Goal: Transaction & Acquisition: Purchase product/service

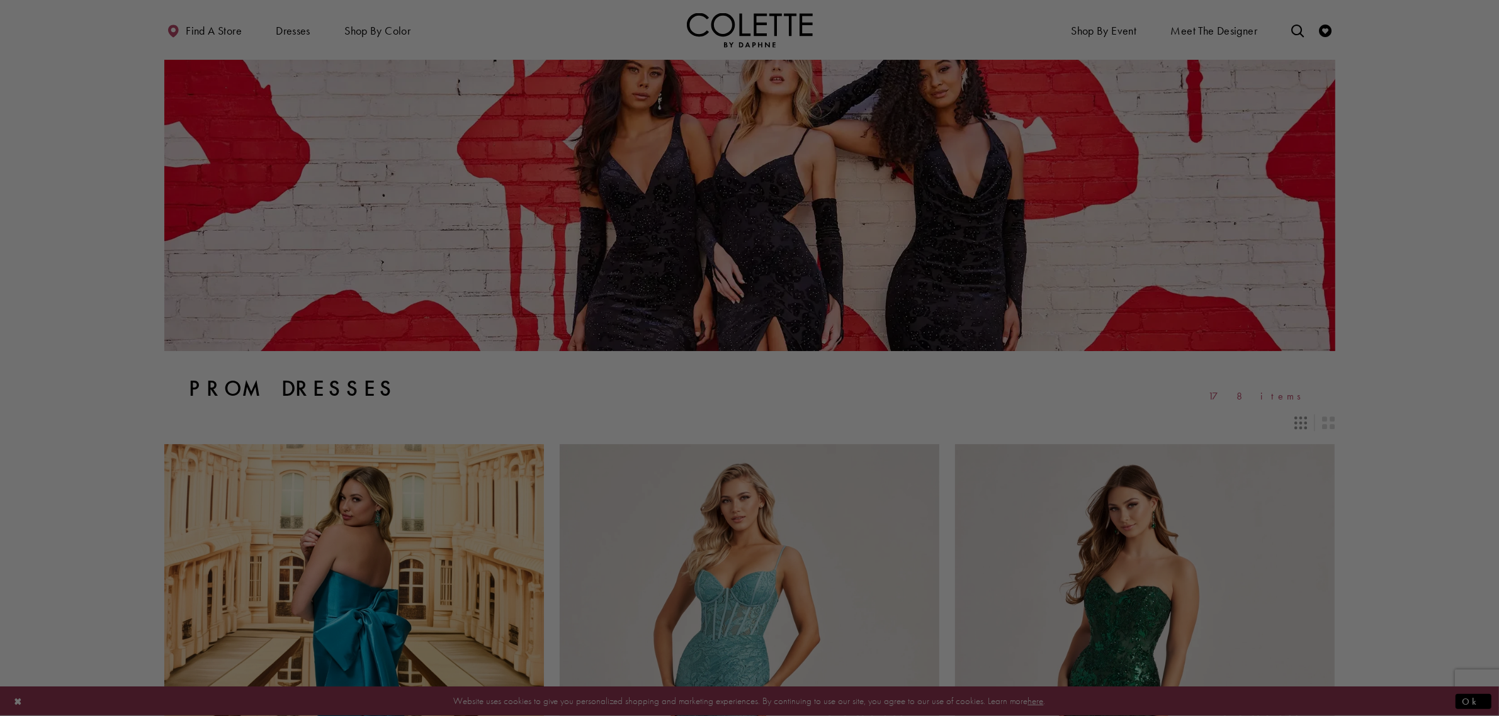
scroll to position [79, 0]
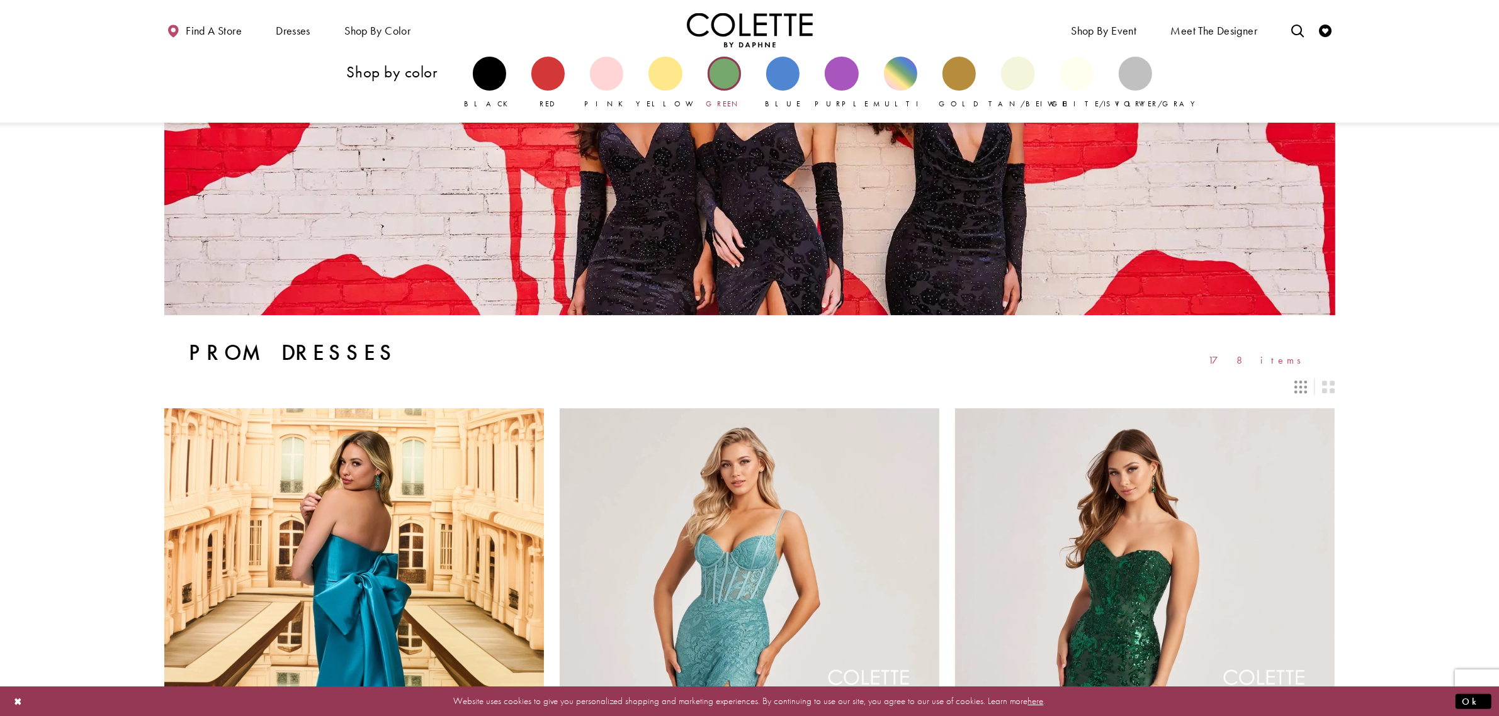
click at [722, 80] on div "Primary block" at bounding box center [723, 73] width 33 height 33
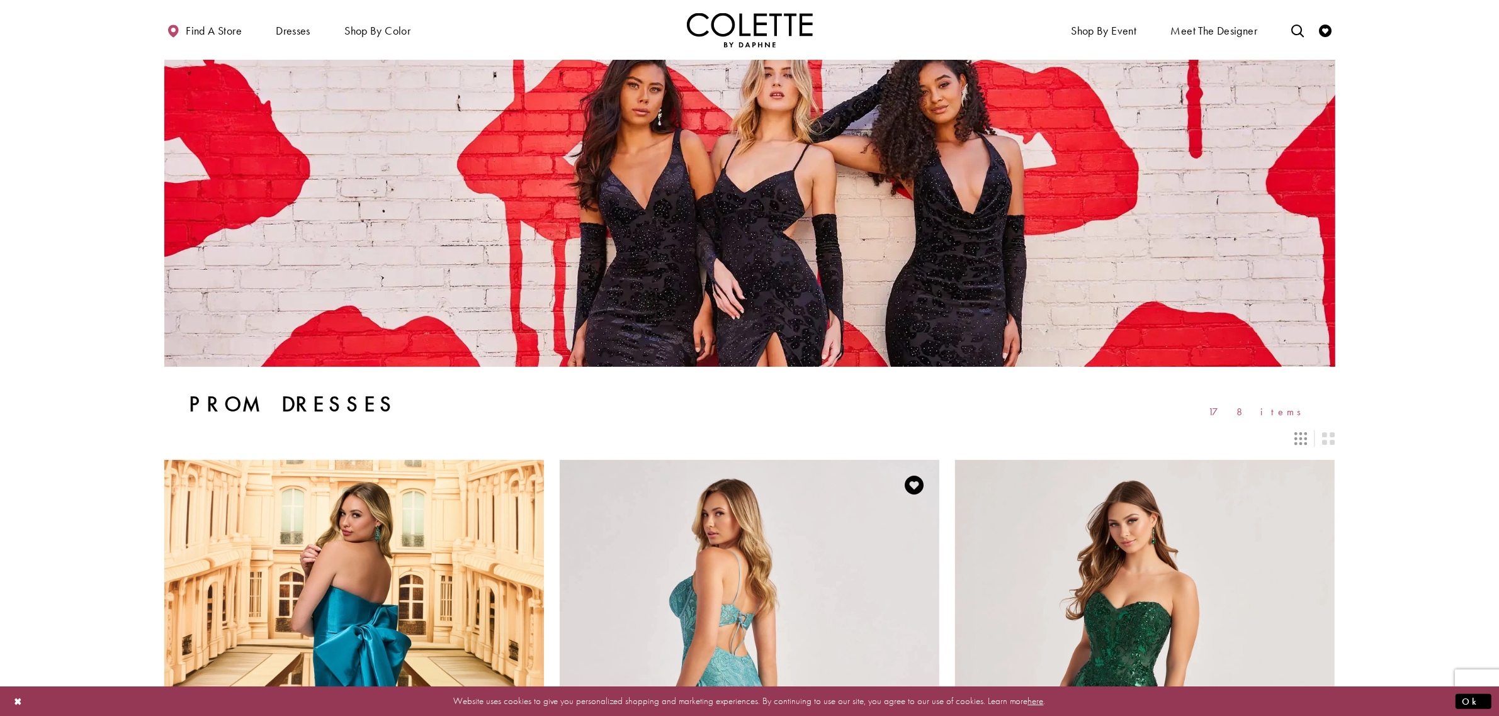
scroll to position [0, 0]
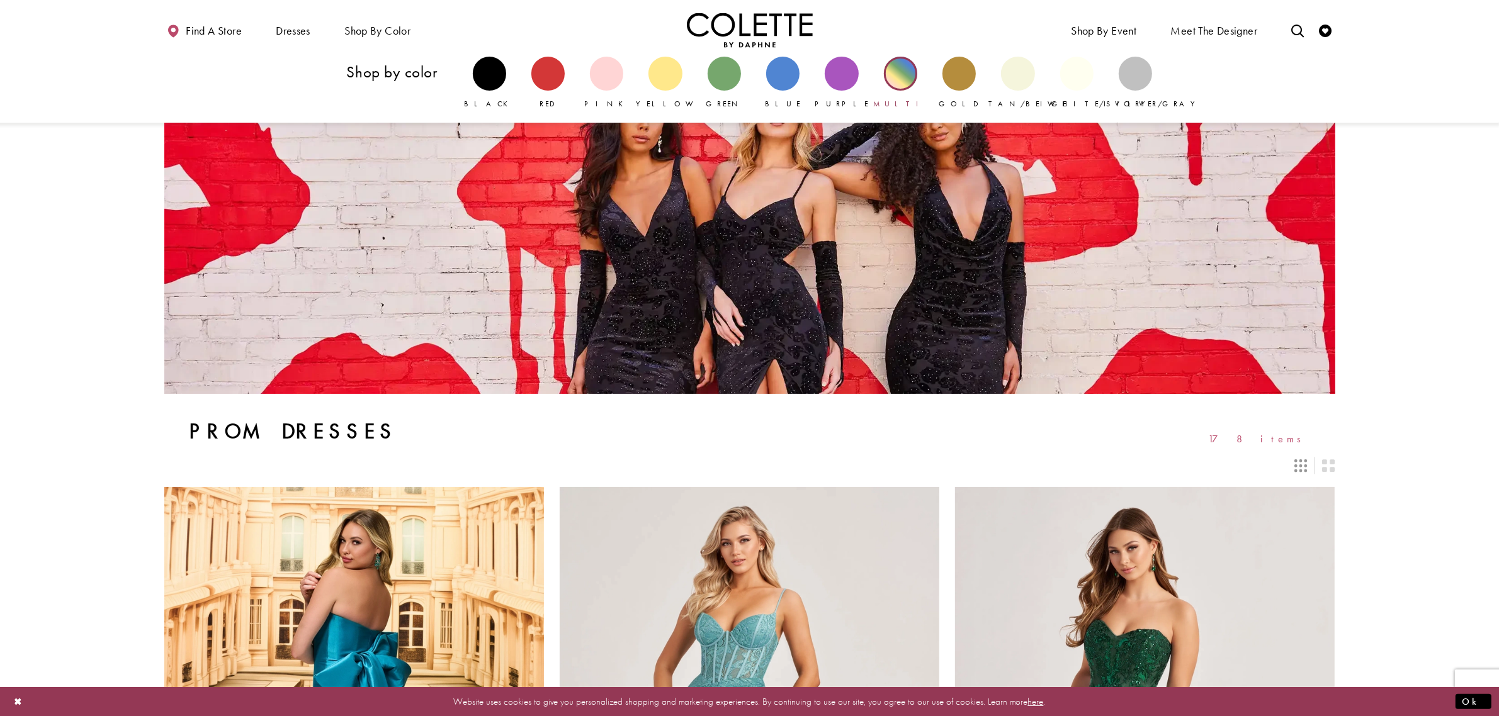
click at [903, 82] on div "Primary block" at bounding box center [900, 73] width 33 height 33
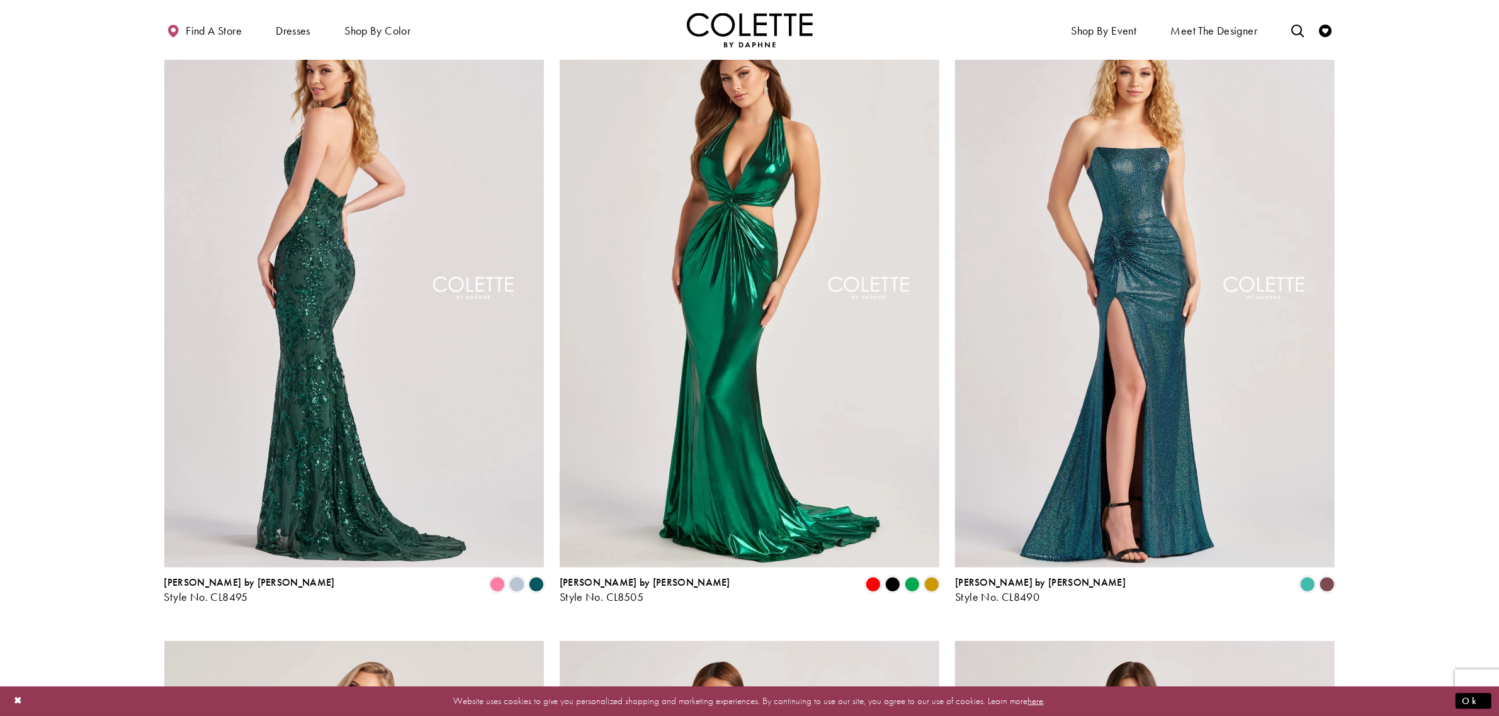
scroll to position [1338, 0]
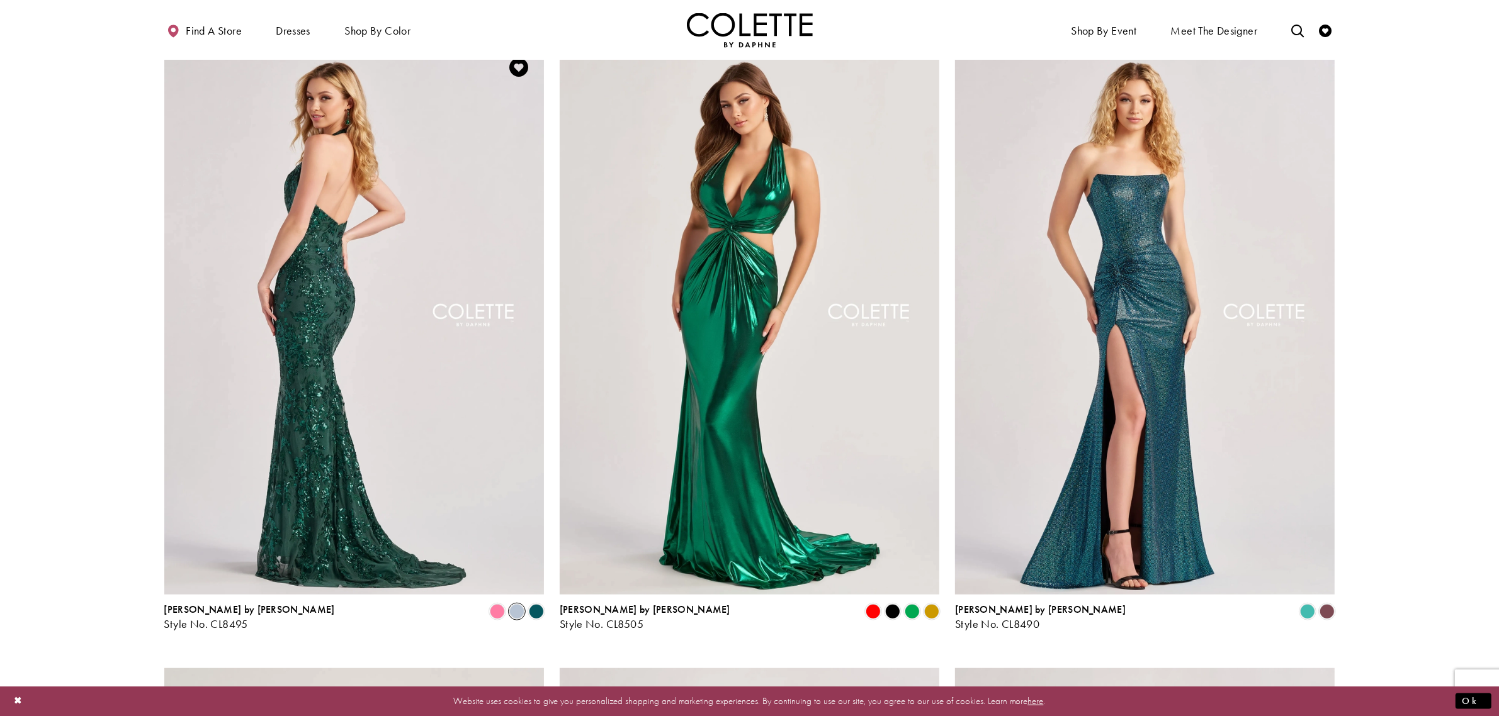
click at [518, 609] on span "Product List" at bounding box center [516, 611] width 15 height 15
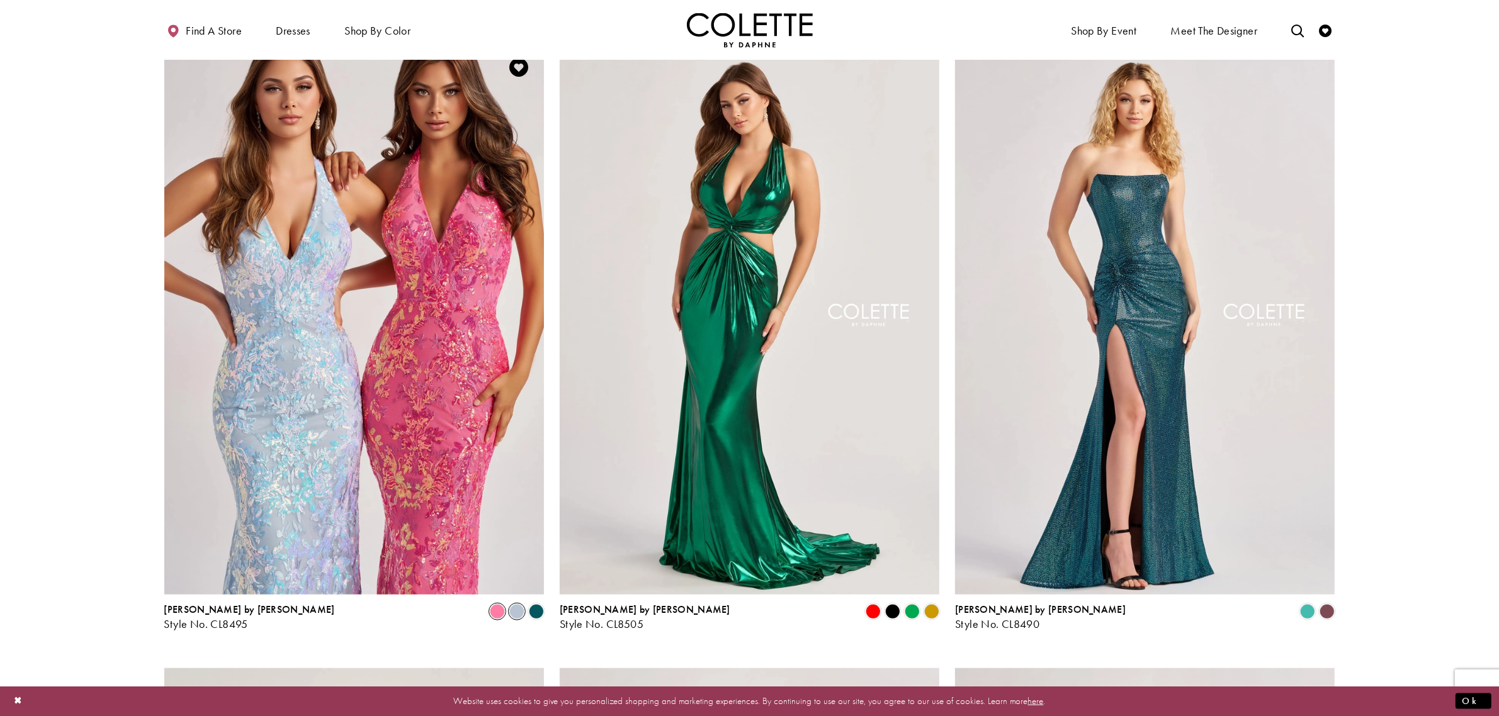
click at [491, 616] on span "Product List" at bounding box center [497, 611] width 15 height 15
click at [538, 611] on span "Product List" at bounding box center [536, 611] width 15 height 15
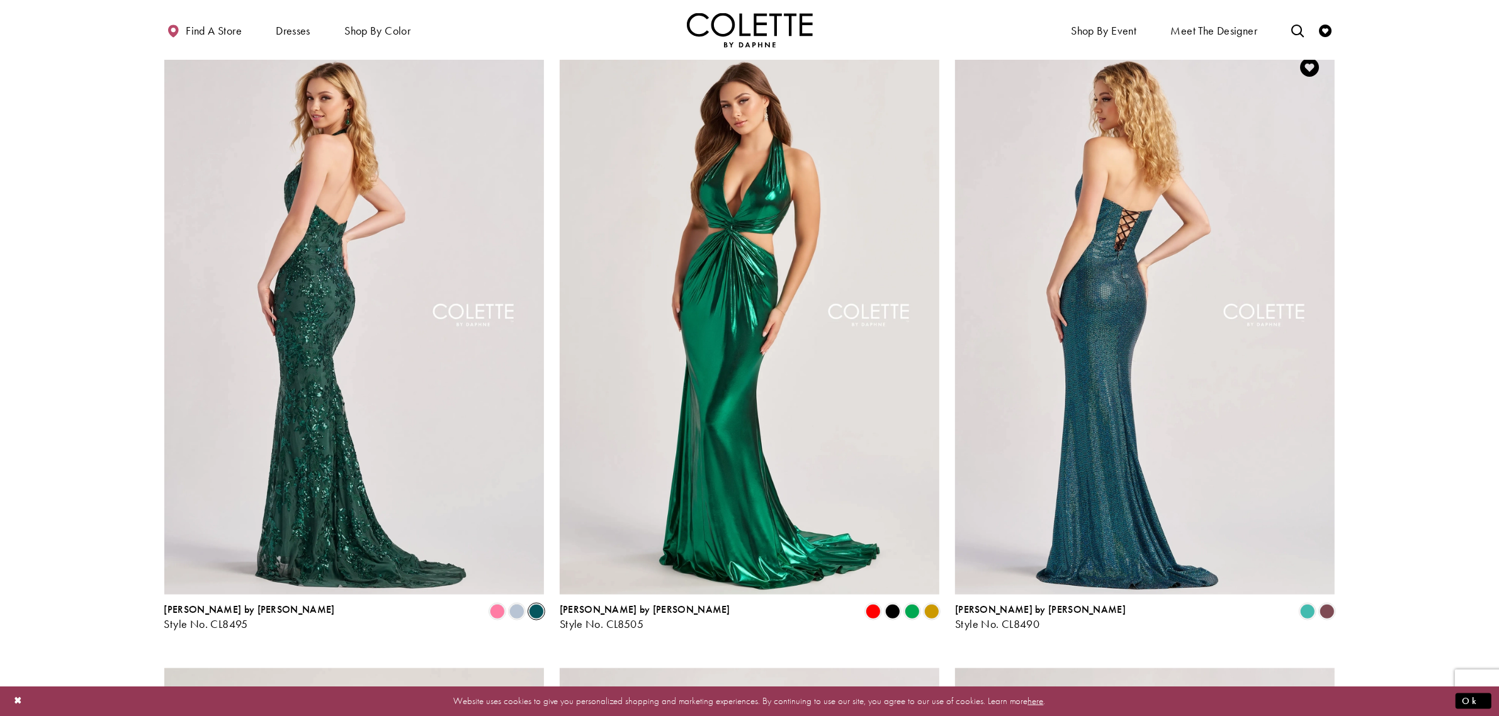
scroll to position [1652, 0]
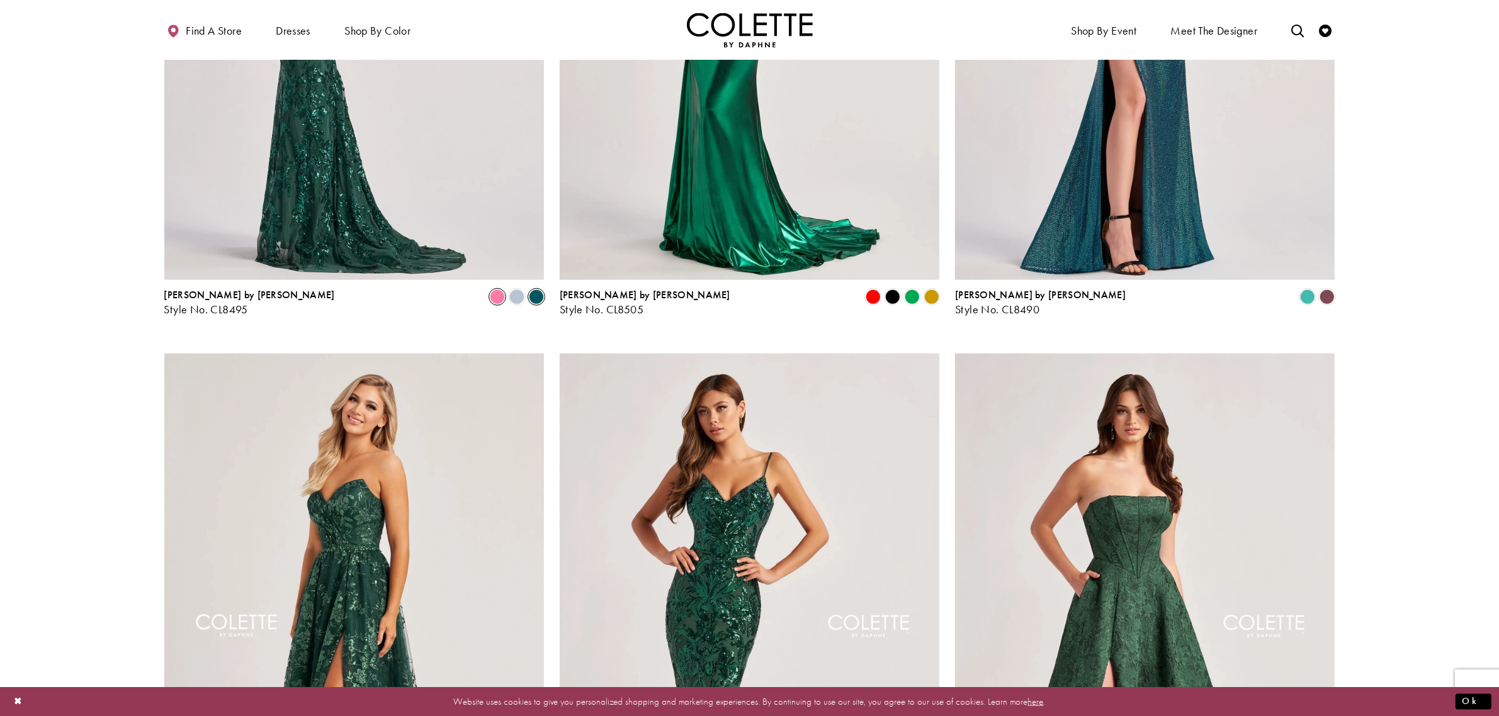
click at [499, 300] on span "Product List" at bounding box center [497, 297] width 15 height 15
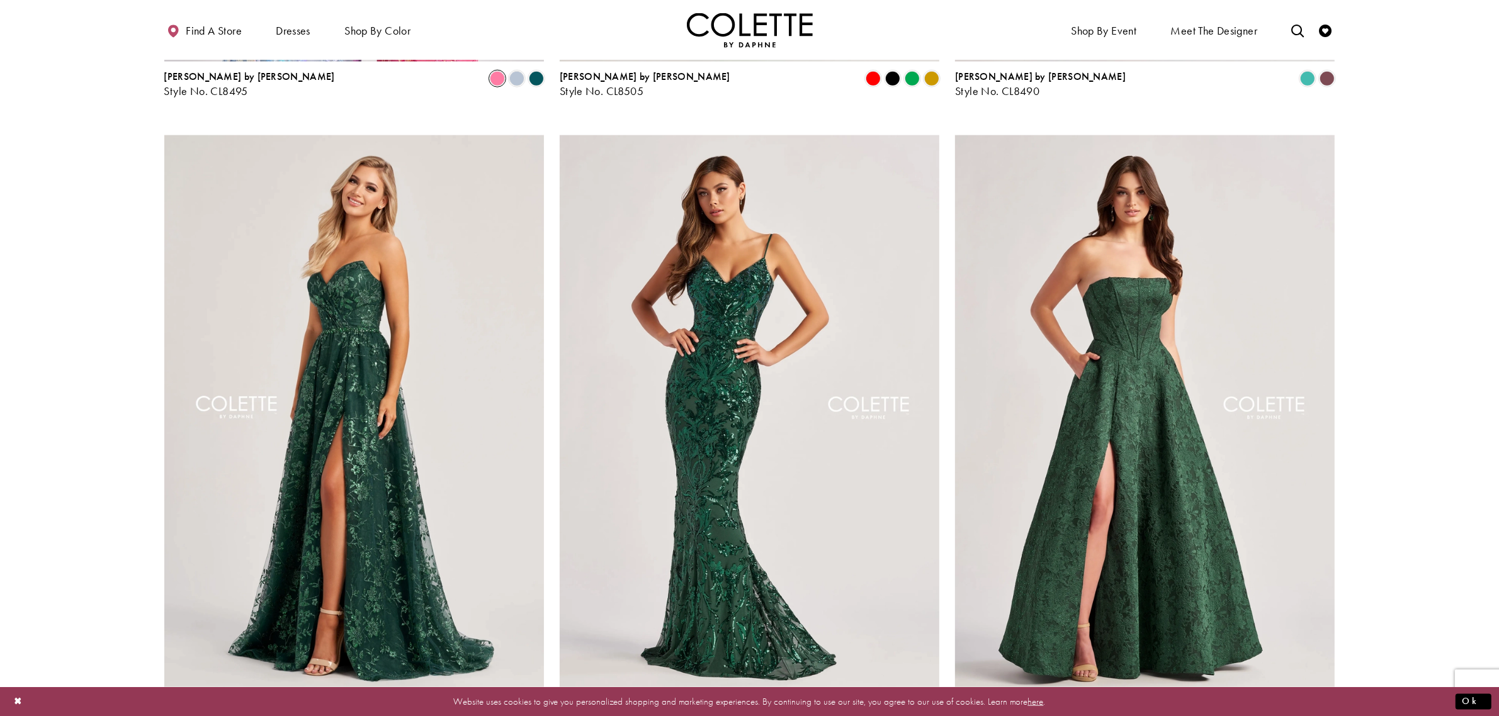
scroll to position [1967, 0]
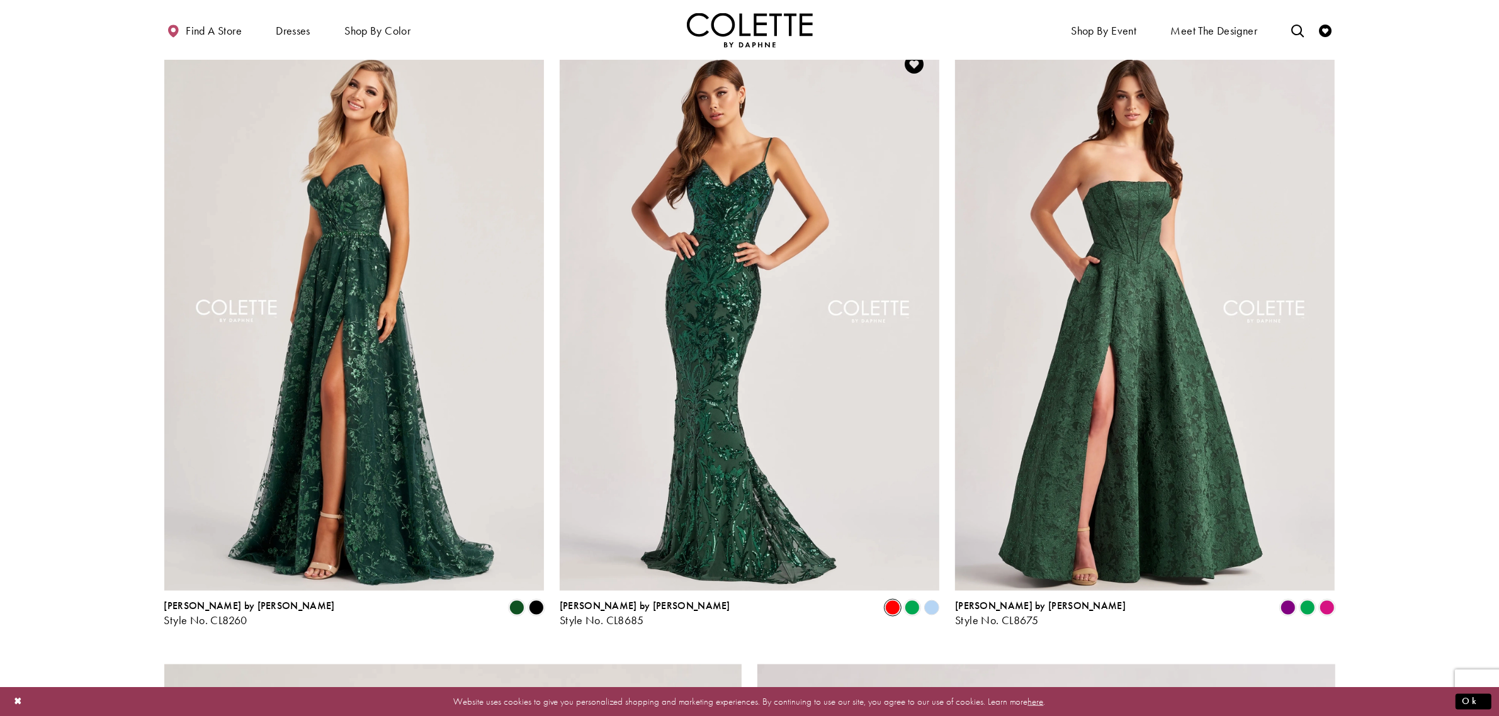
click at [896, 603] on span "Product List" at bounding box center [892, 607] width 15 height 15
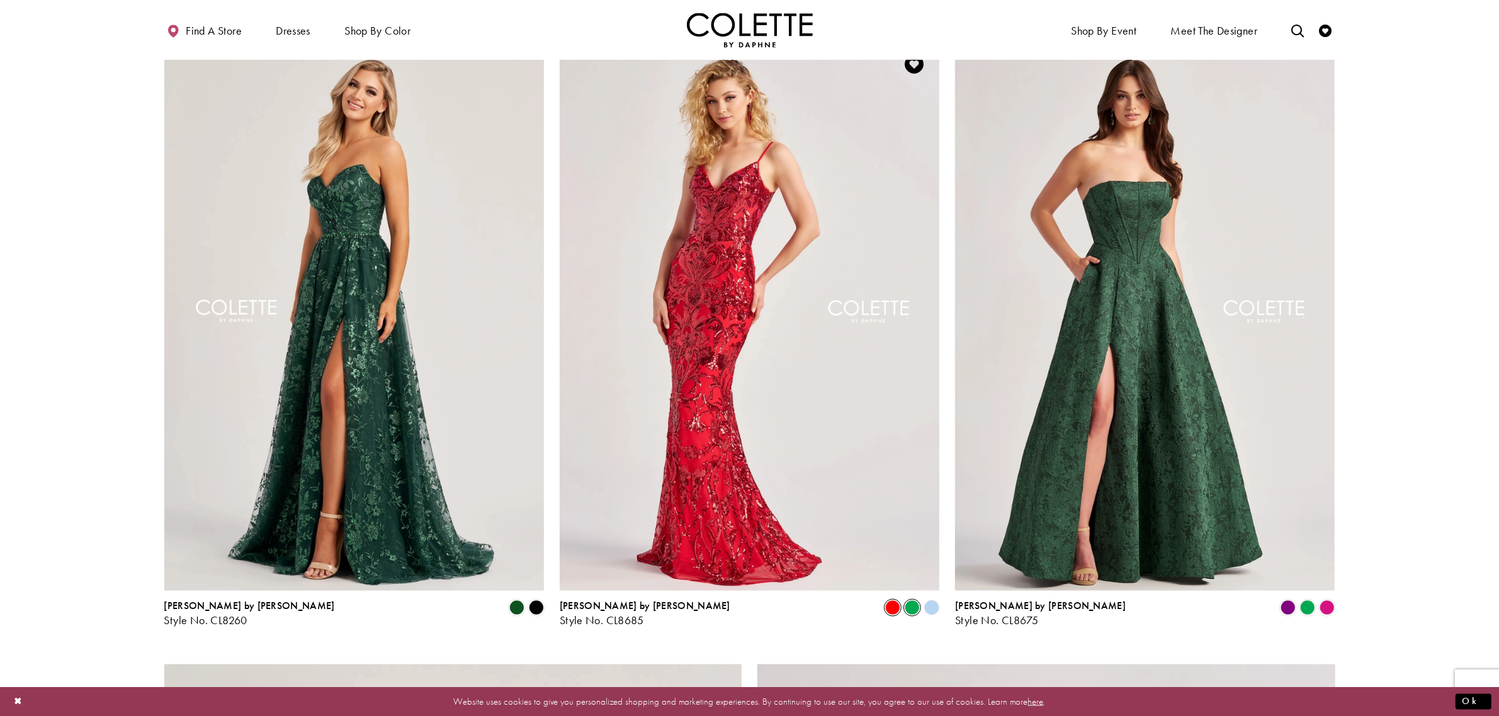
click at [908, 604] on span "Product List" at bounding box center [911, 607] width 15 height 15
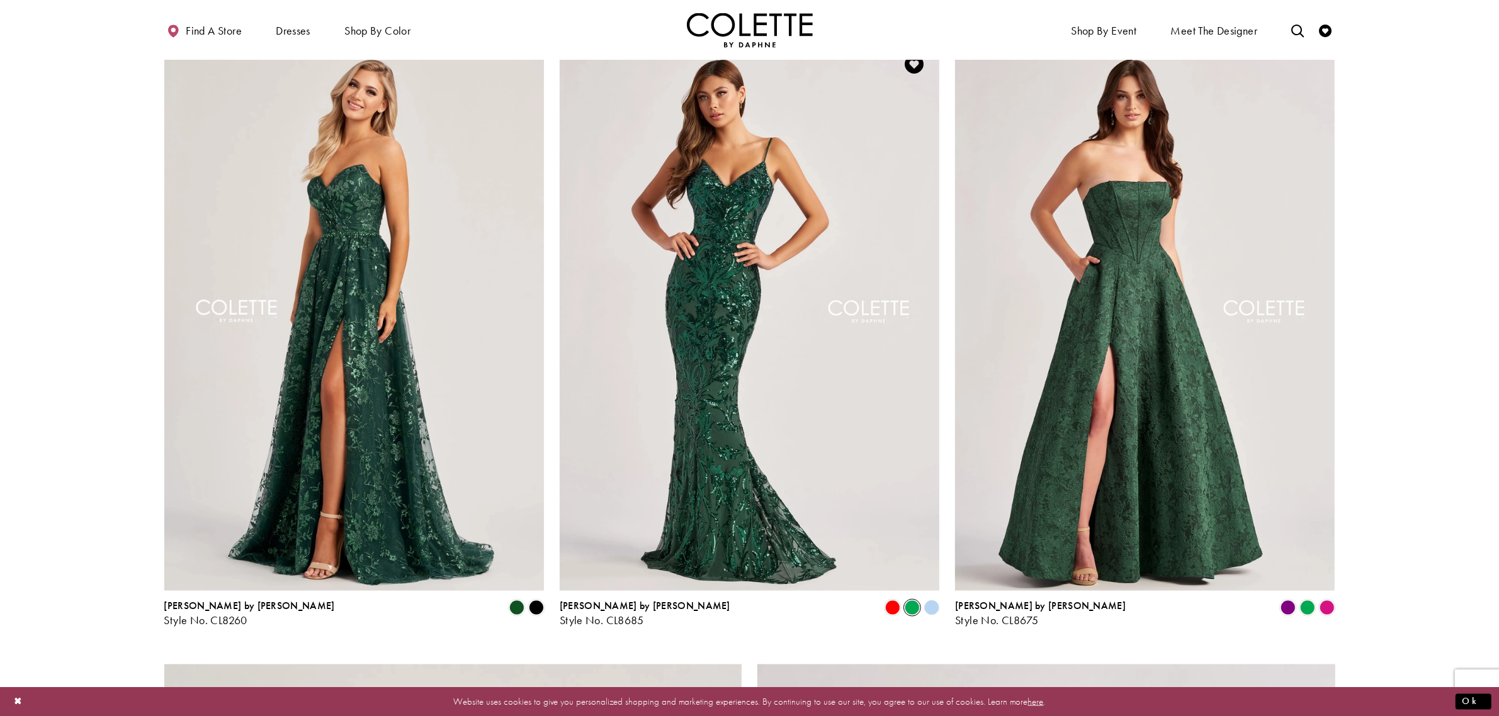
click at [933, 606] on polygon "Product List" at bounding box center [932, 609] width 20 height 20
click at [933, 611] on polygon "Product List" at bounding box center [932, 609] width 20 height 20
click at [927, 609] on polygon "Product List" at bounding box center [932, 609] width 20 height 20
click at [760, 441] on img "Visit Colette by Daphne Style No. CL8685 Page" at bounding box center [750, 315] width 380 height 553
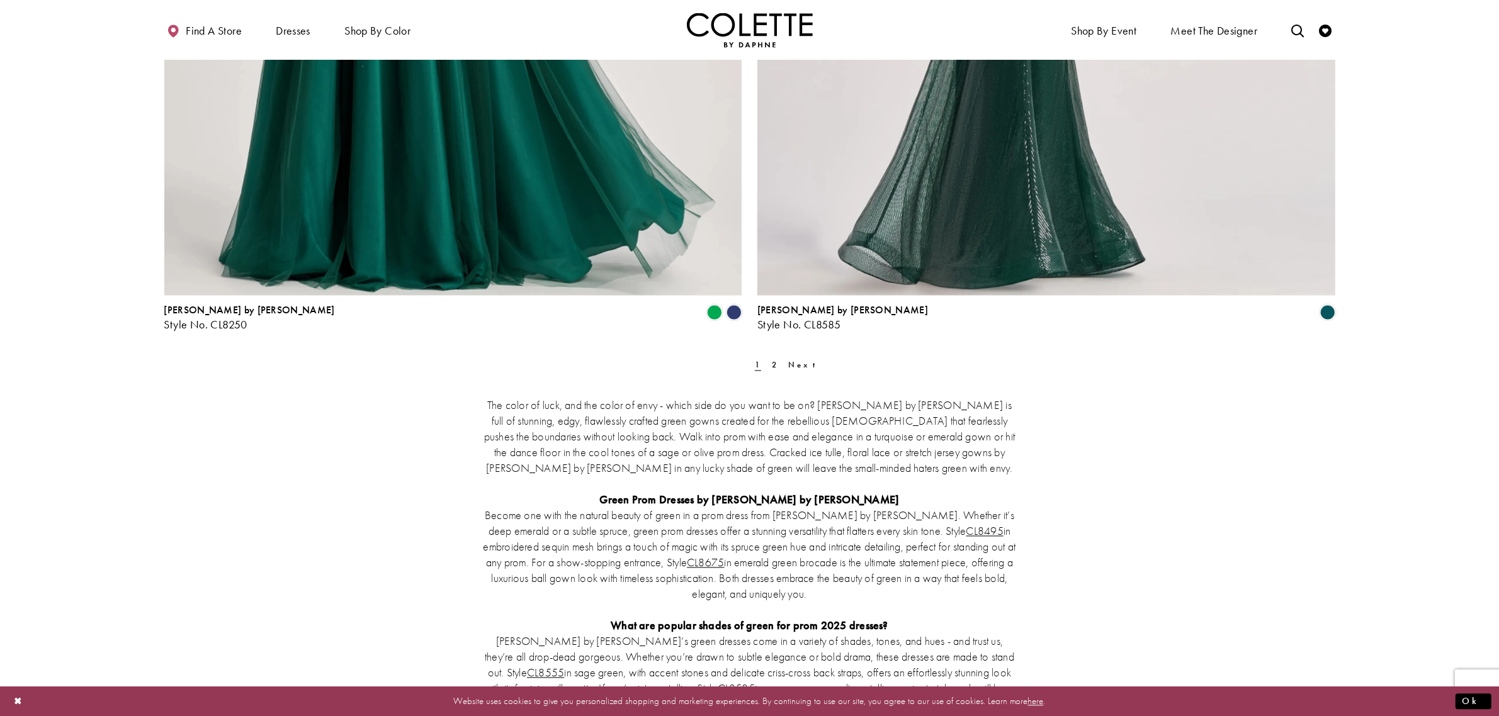
scroll to position [2911, 0]
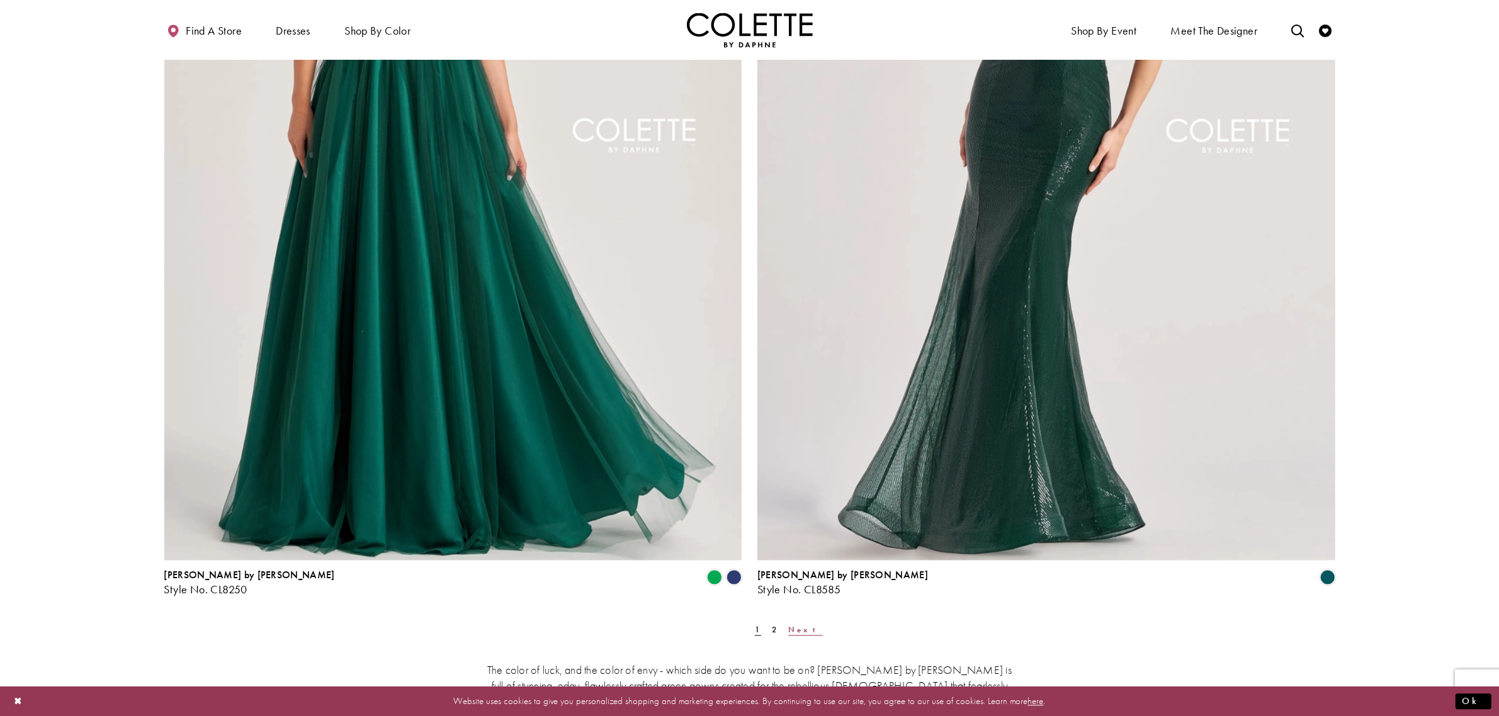
click at [788, 633] on span "Next" at bounding box center [805, 630] width 35 height 11
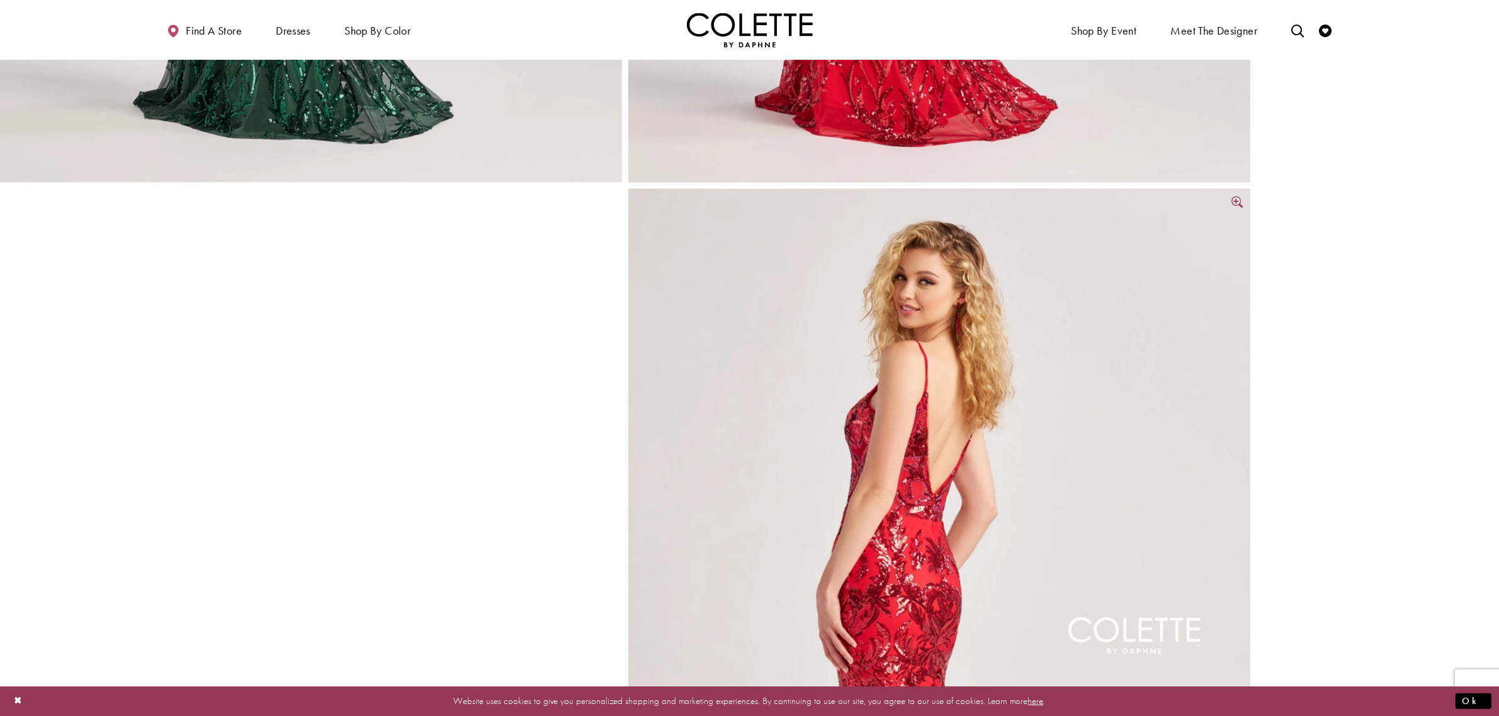
scroll to position [1023, 0]
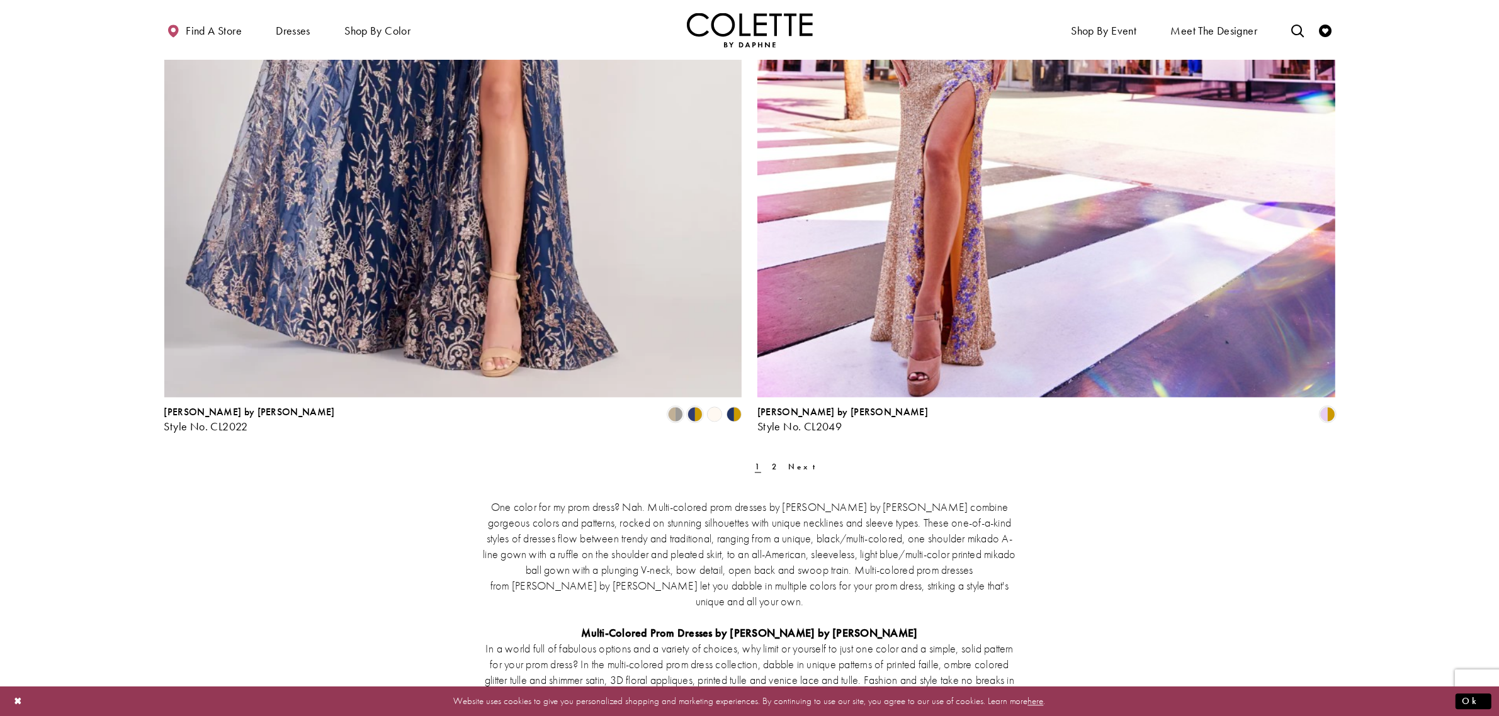
scroll to position [3226, 0]
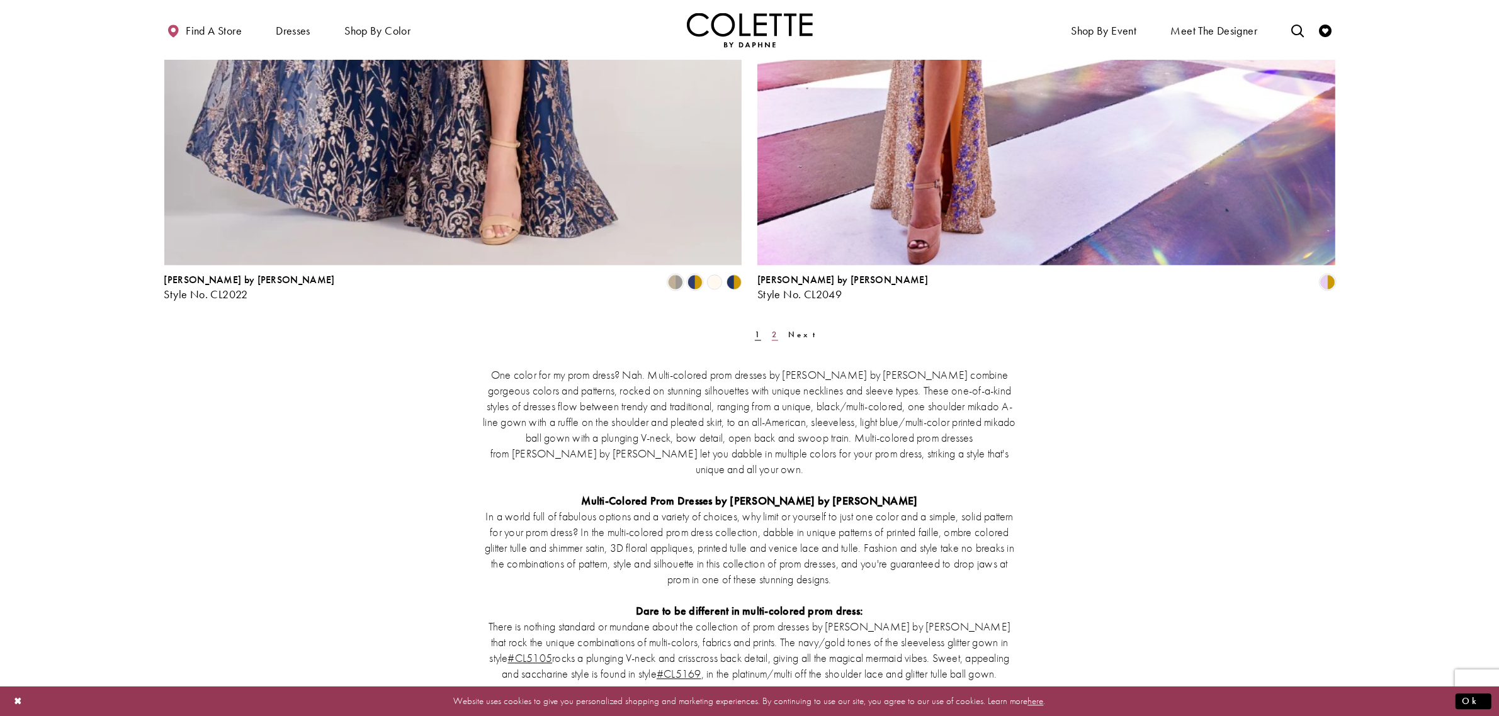
click at [772, 329] on span "2" at bounding box center [775, 334] width 6 height 11
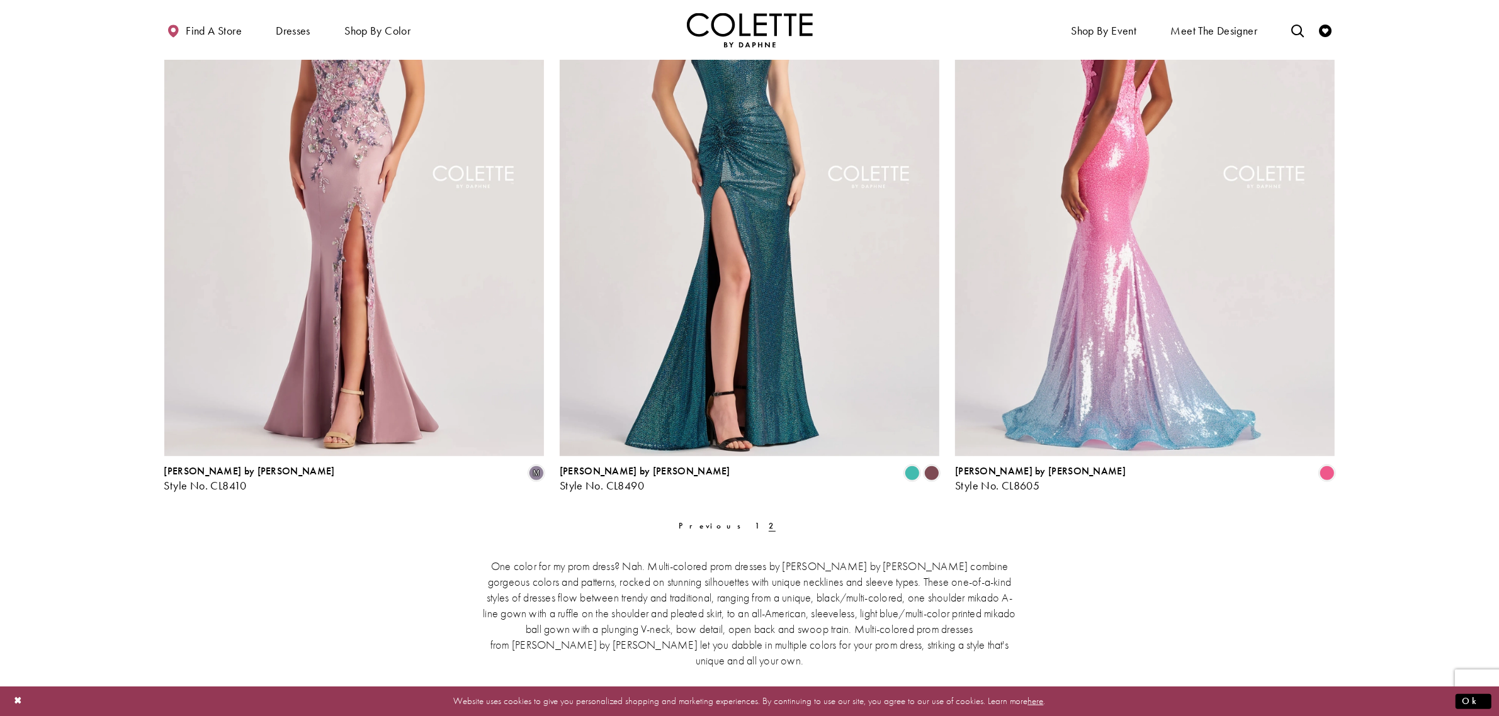
scroll to position [854, 0]
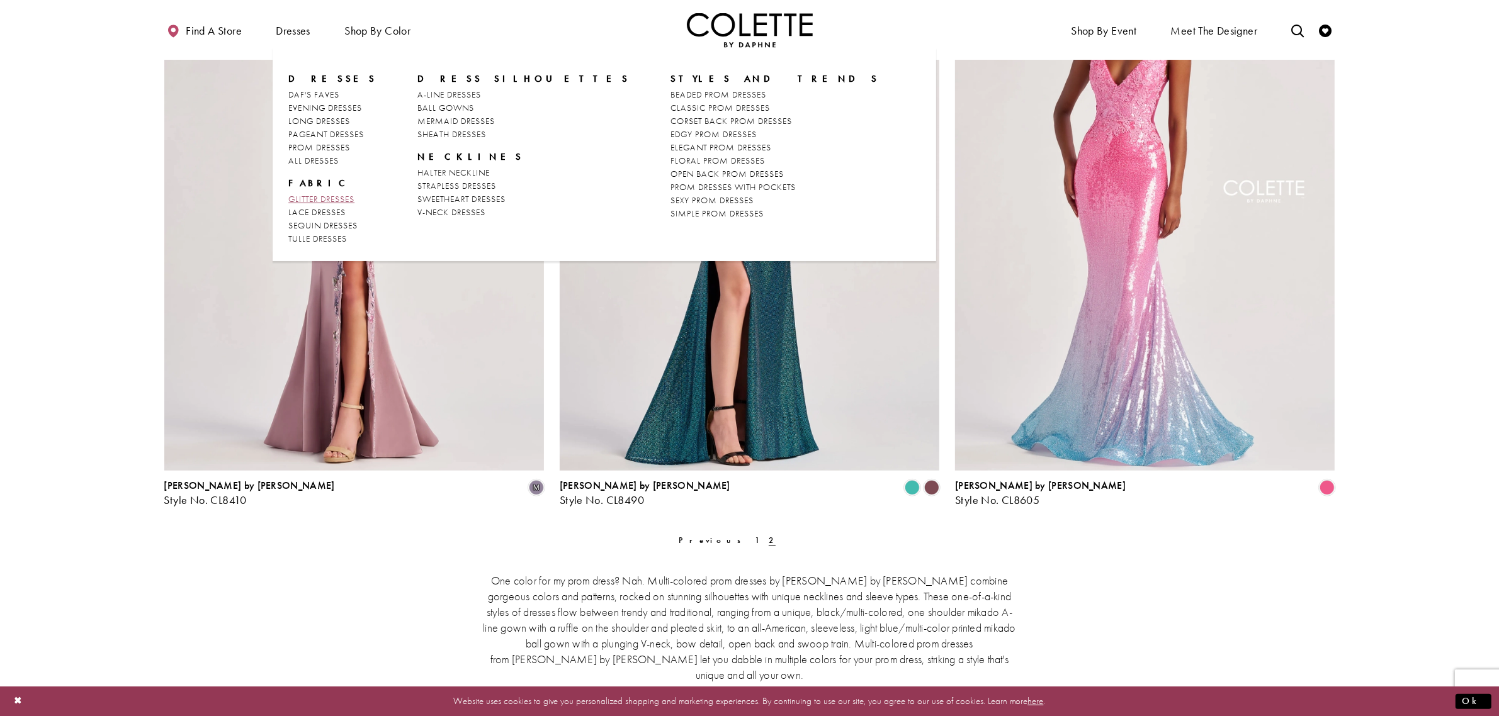
click at [352, 200] on span "GLITTER DRESSES" at bounding box center [321, 198] width 66 height 11
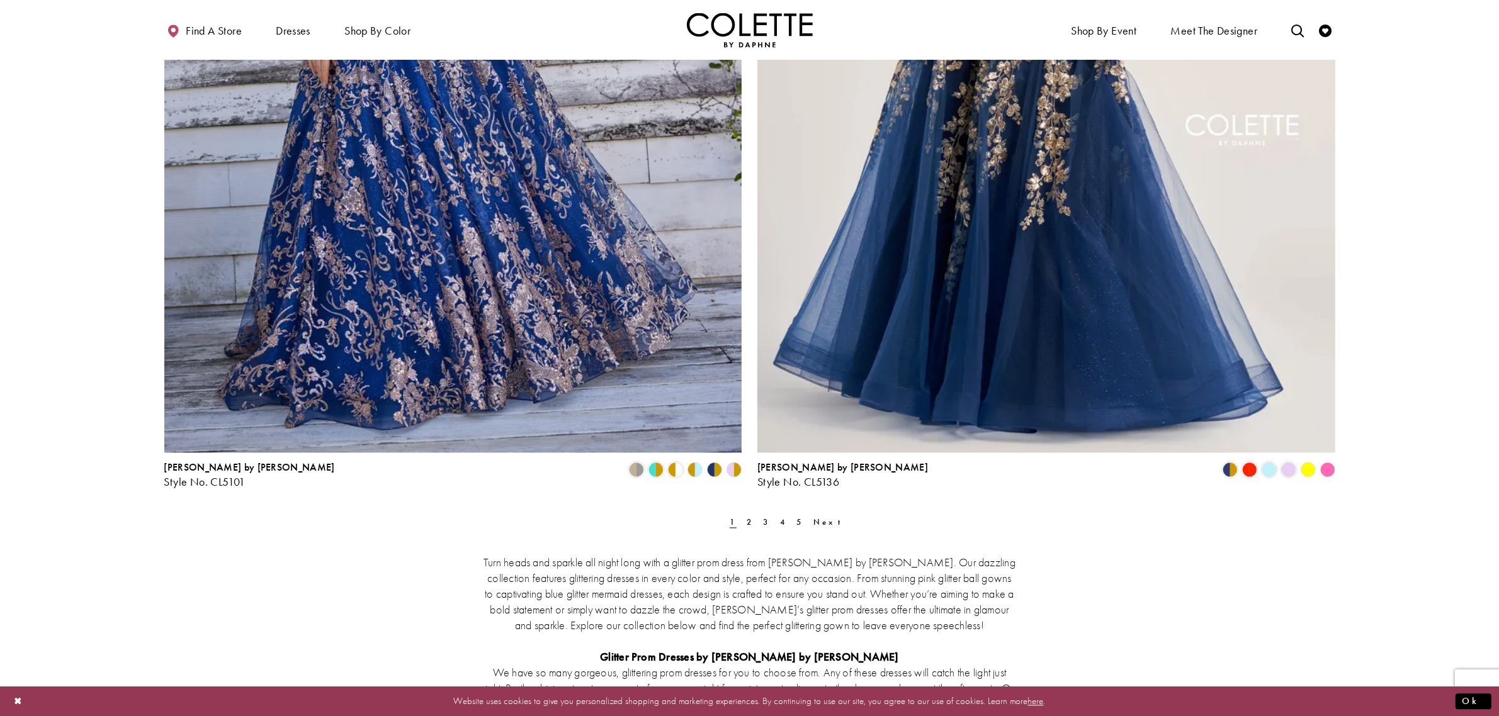
scroll to position [3147, 0]
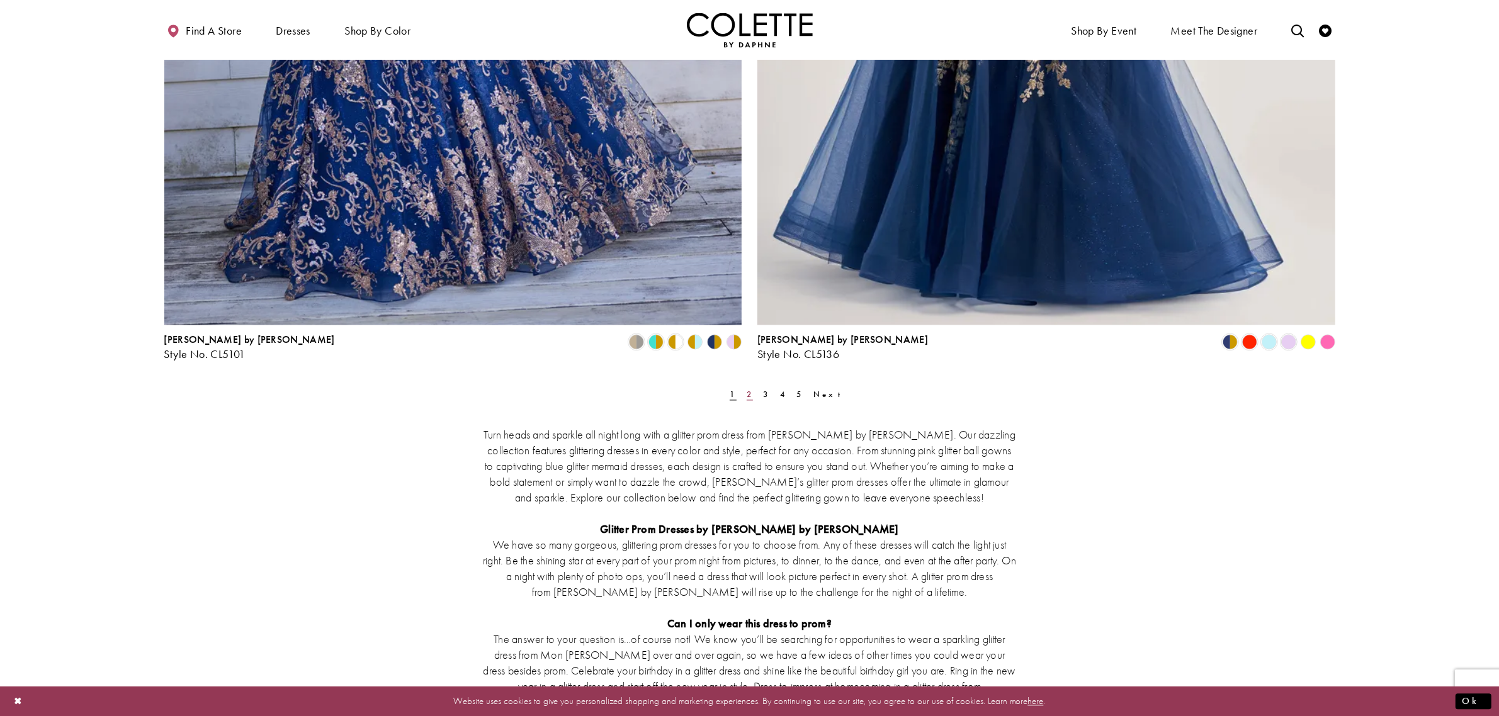
click at [747, 397] on span "2" at bounding box center [750, 394] width 6 height 11
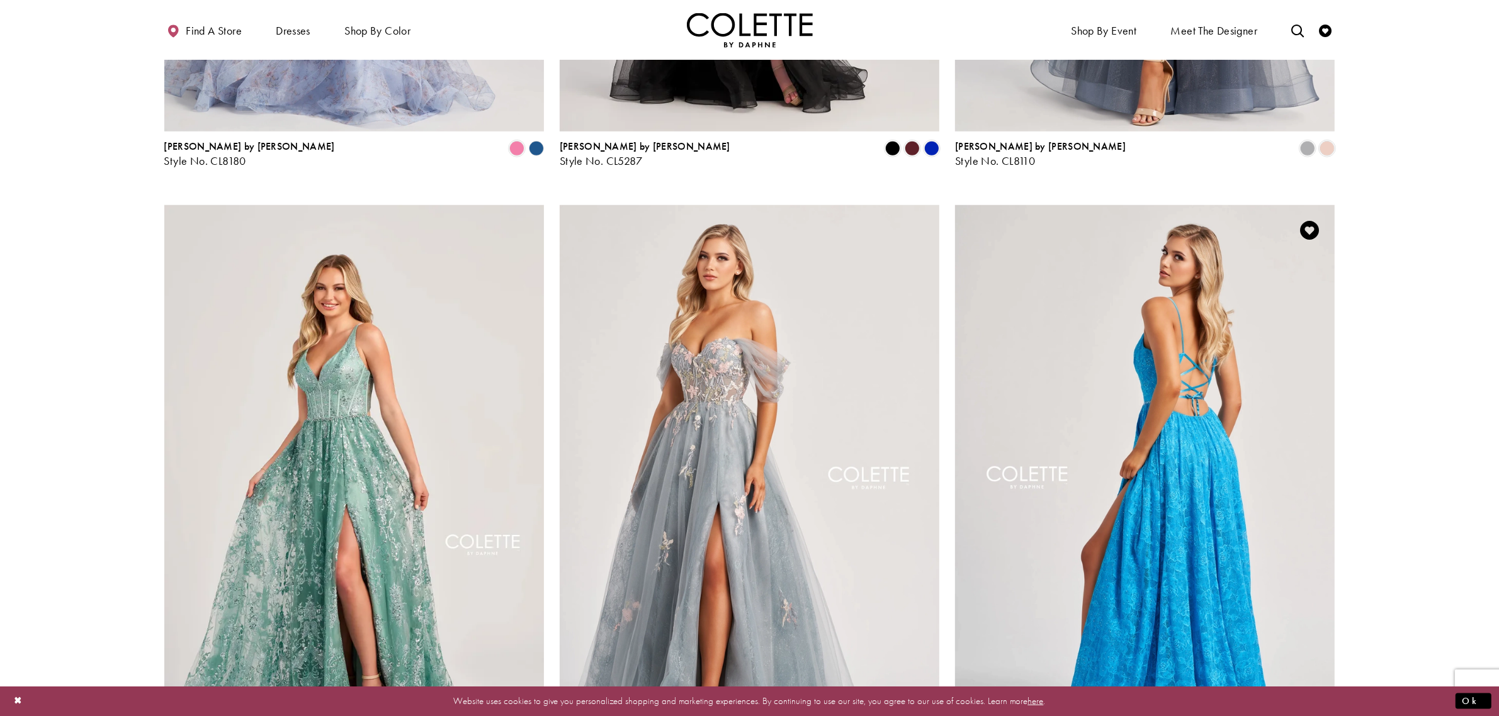
scroll to position [1326, 0]
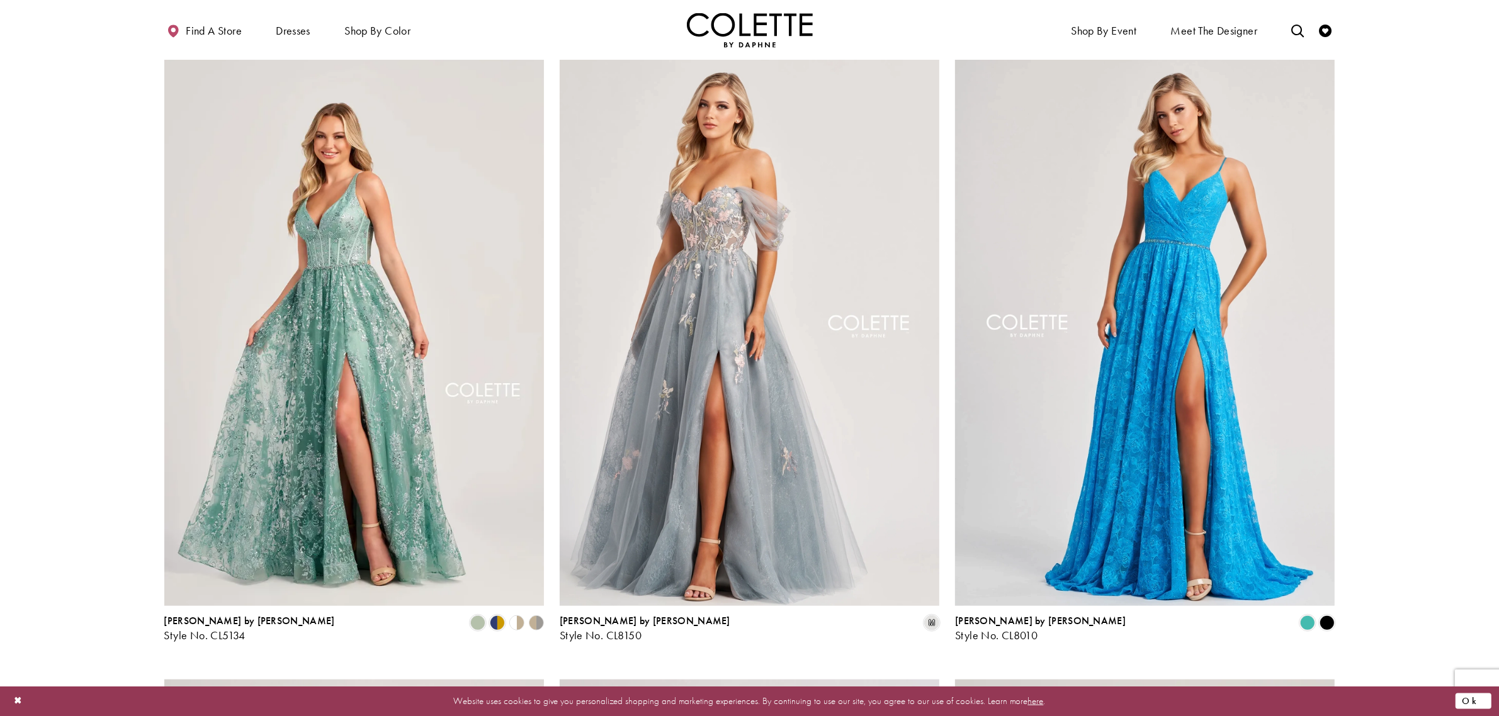
click at [1474, 694] on button "Ok" at bounding box center [1473, 702] width 36 height 16
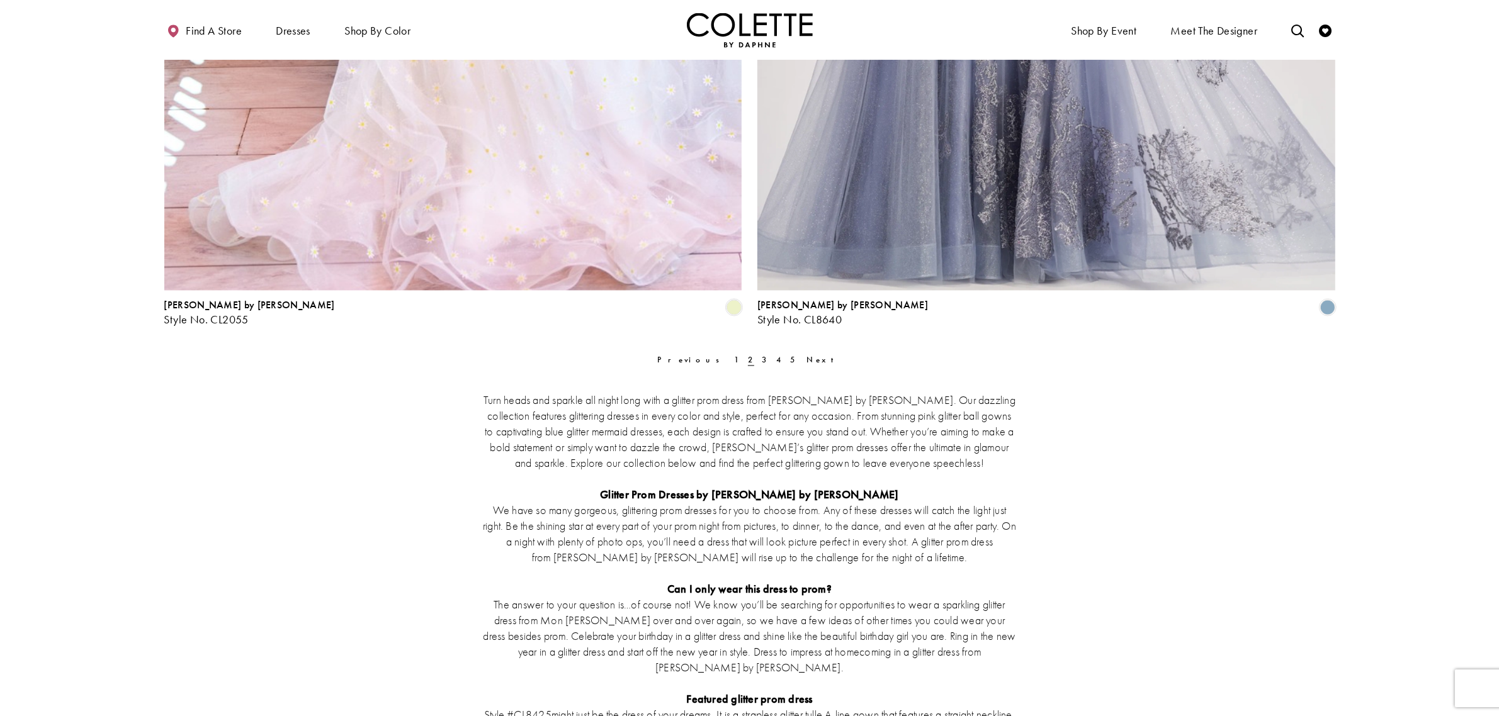
scroll to position [3293, 0]
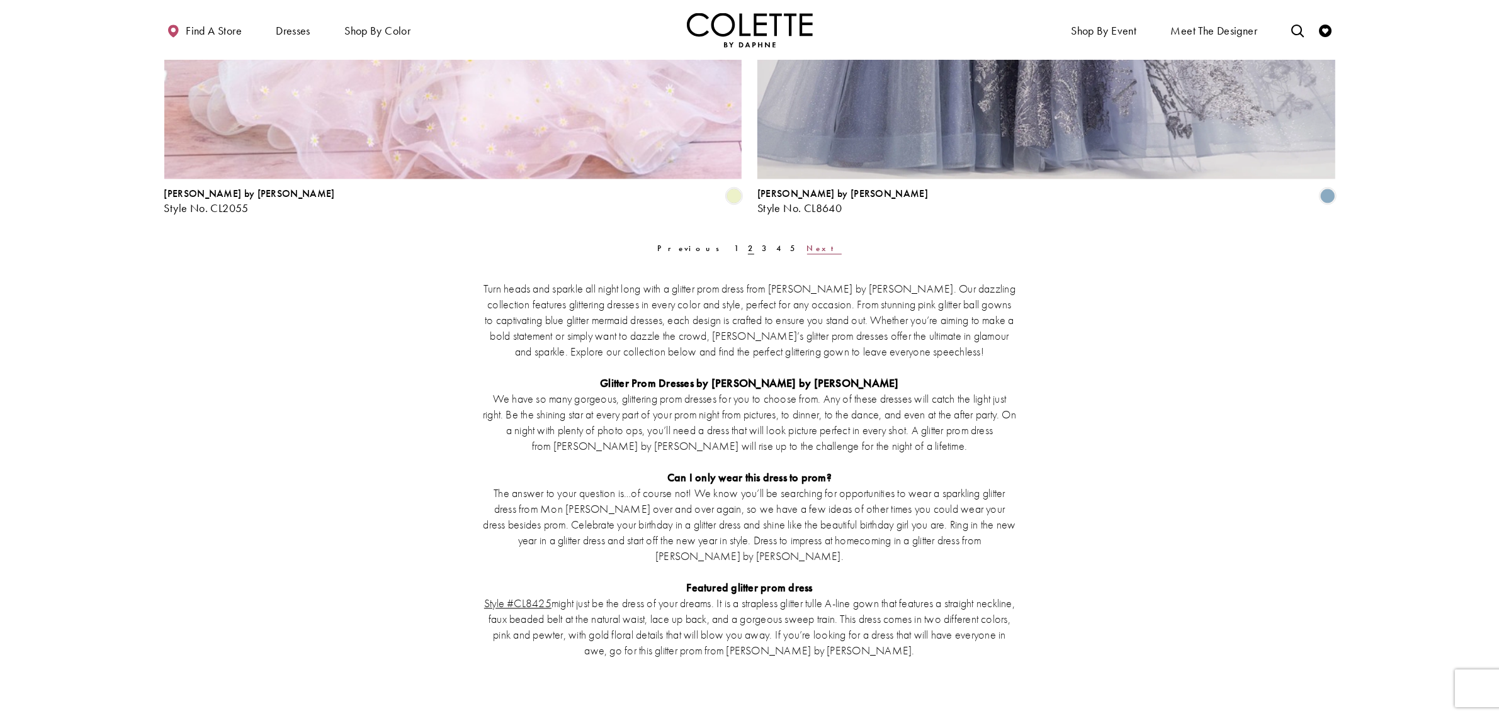
click at [807, 247] on span "Next" at bounding box center [824, 248] width 35 height 11
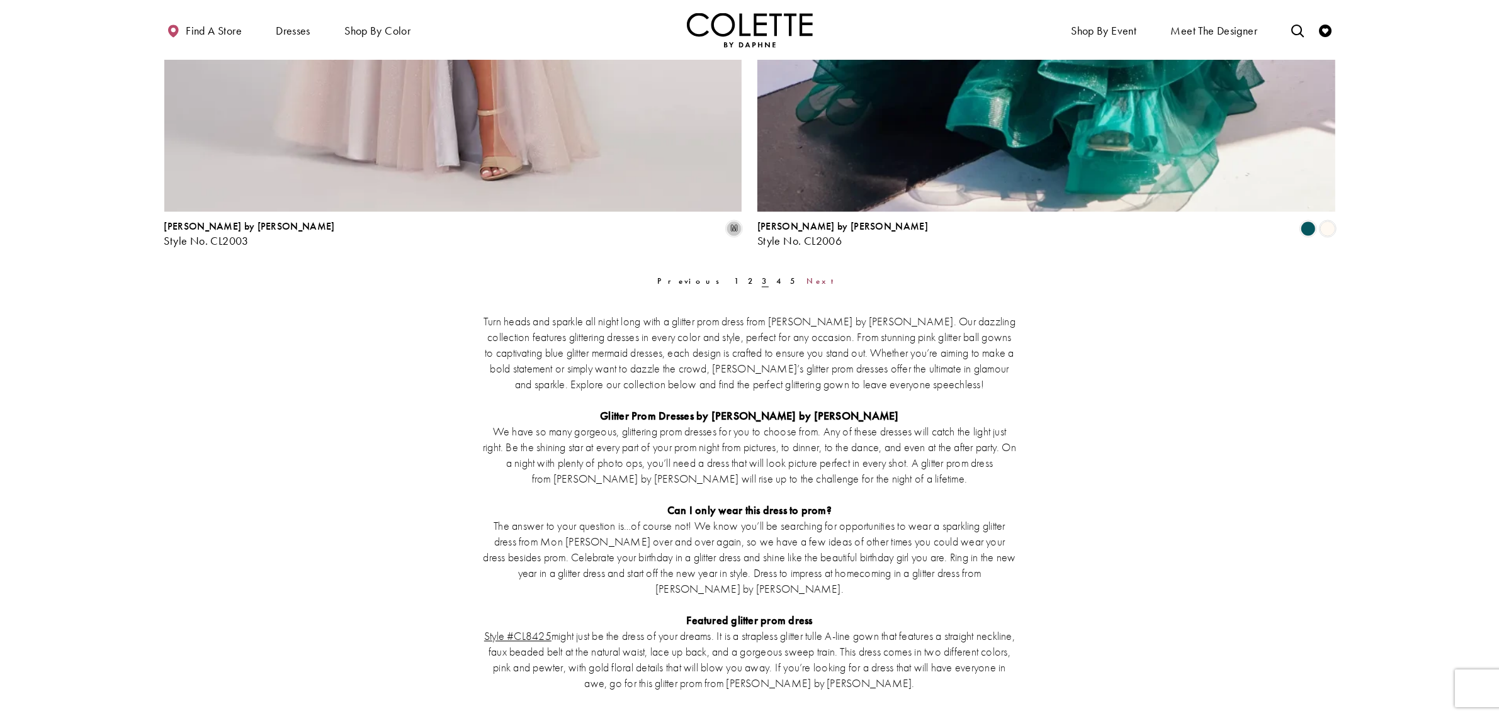
scroll to position [3383, 0]
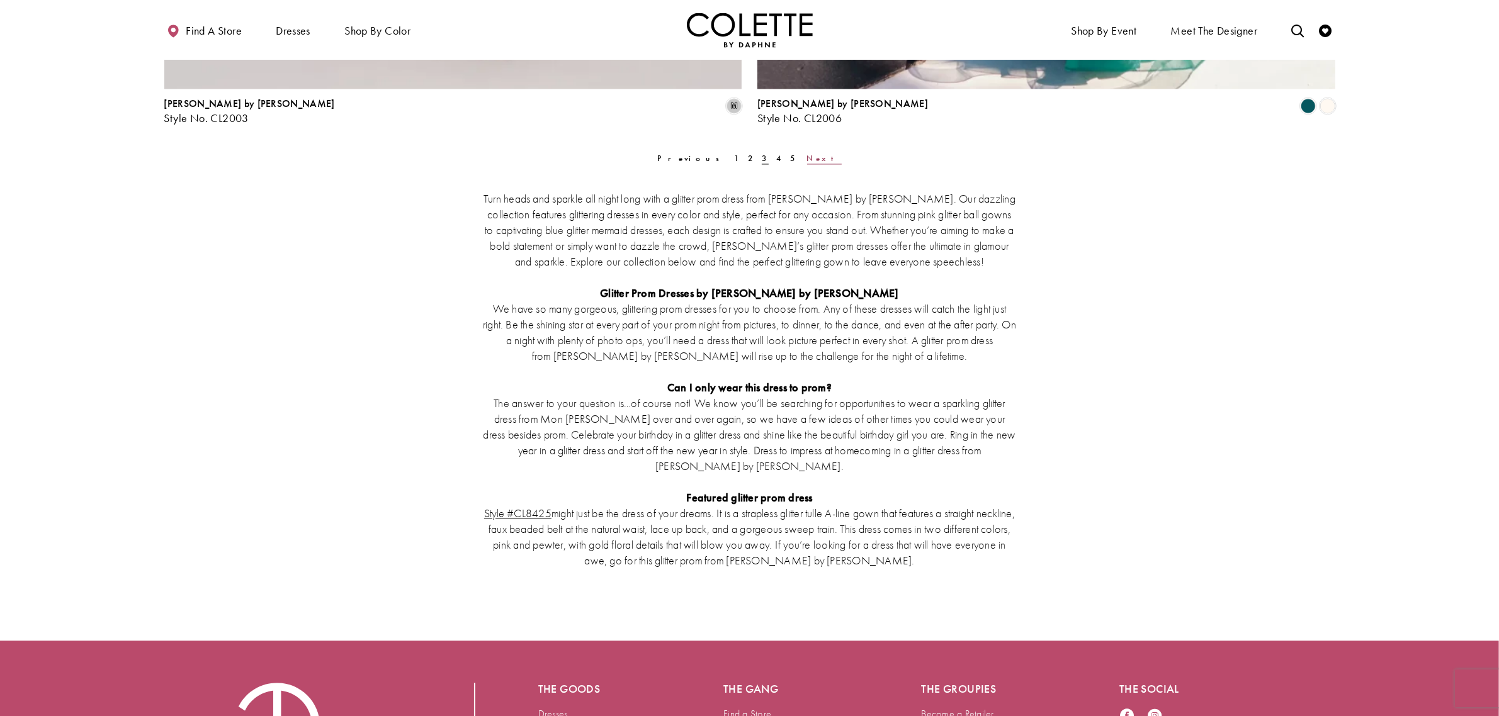
click at [807, 158] on span "Next" at bounding box center [824, 158] width 35 height 11
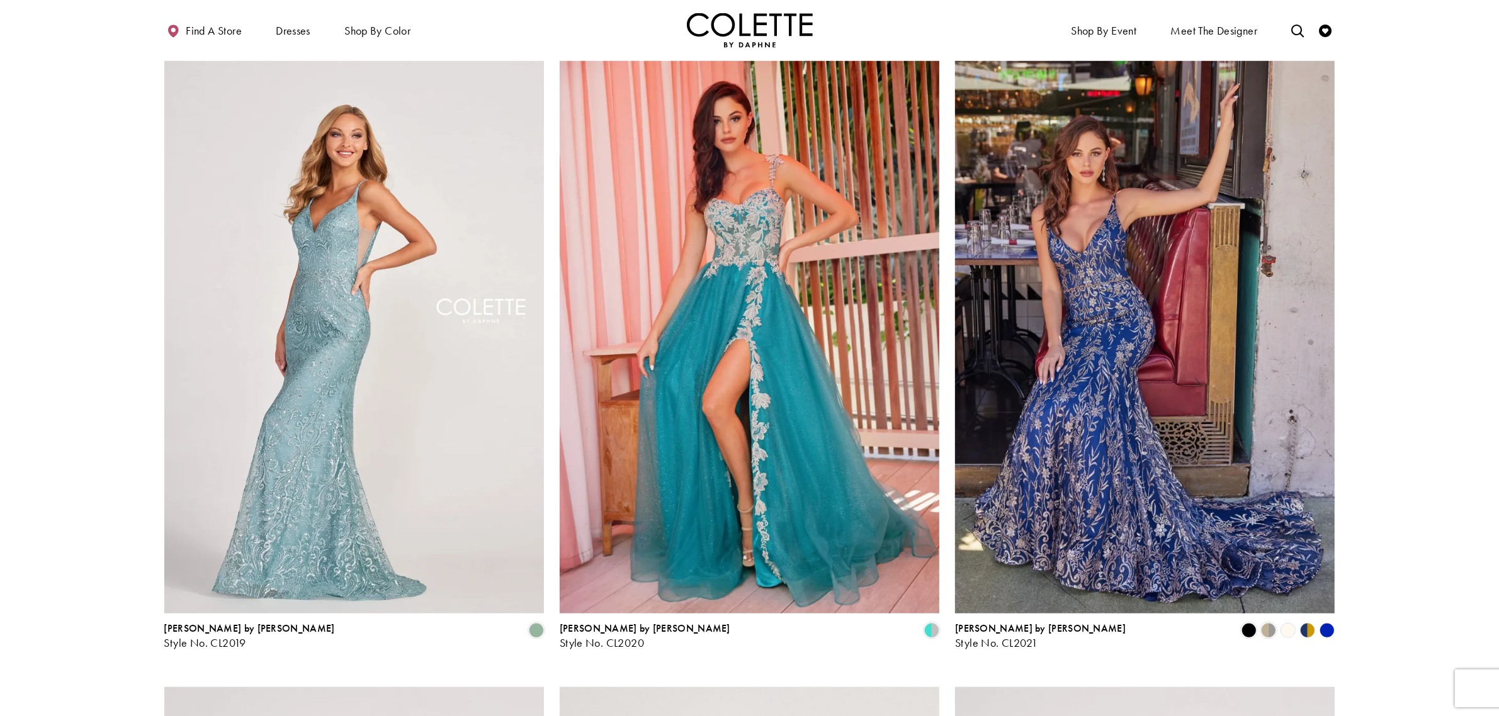
scroll to position [1405, 0]
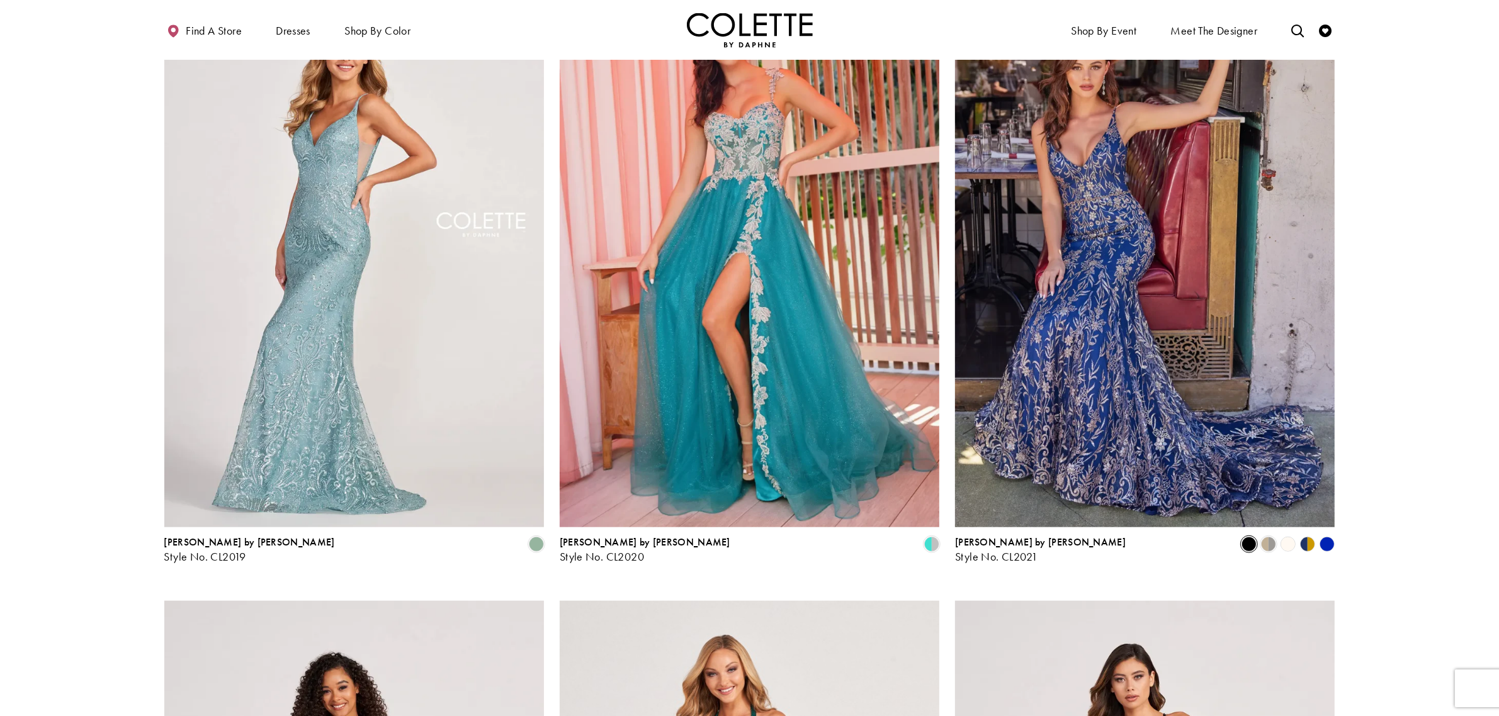
click at [1250, 548] on span "Product List" at bounding box center [1248, 544] width 15 height 15
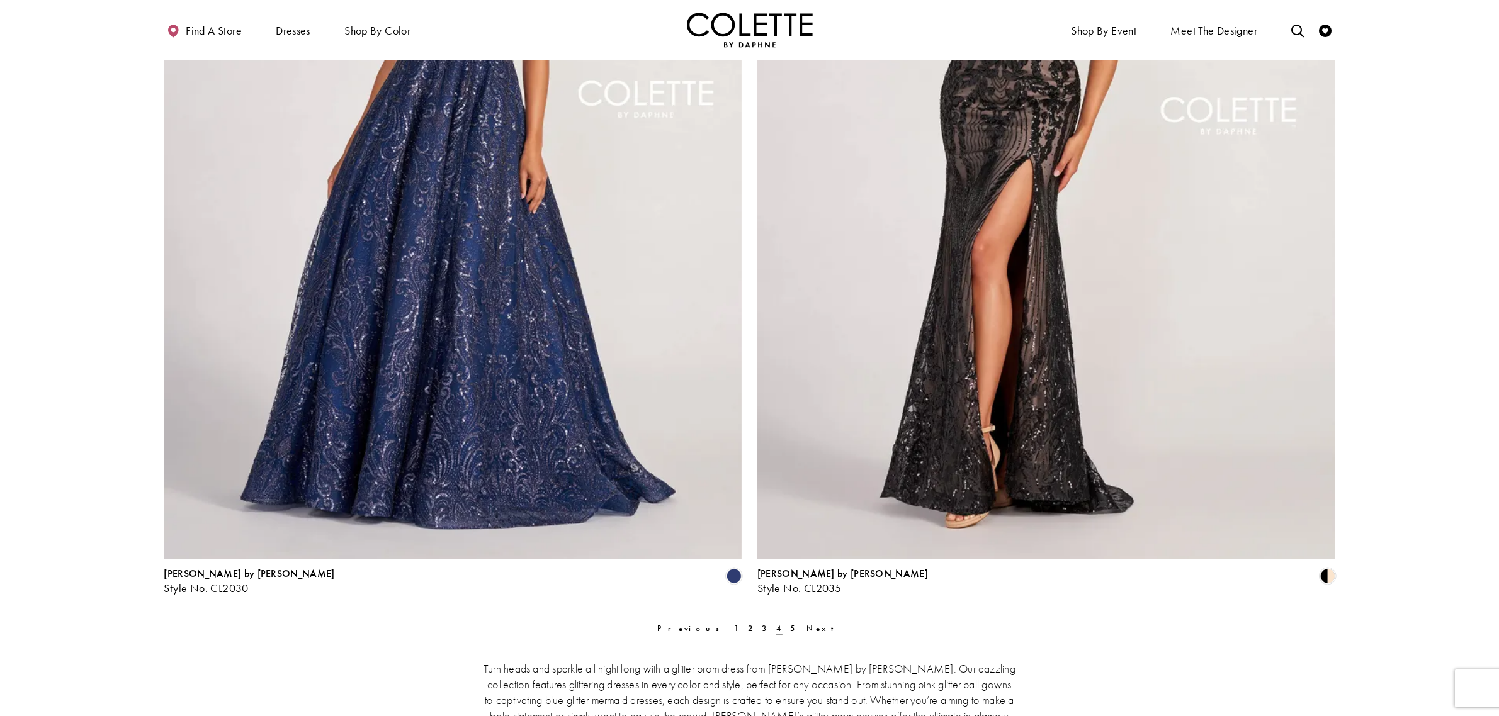
scroll to position [3057, 0]
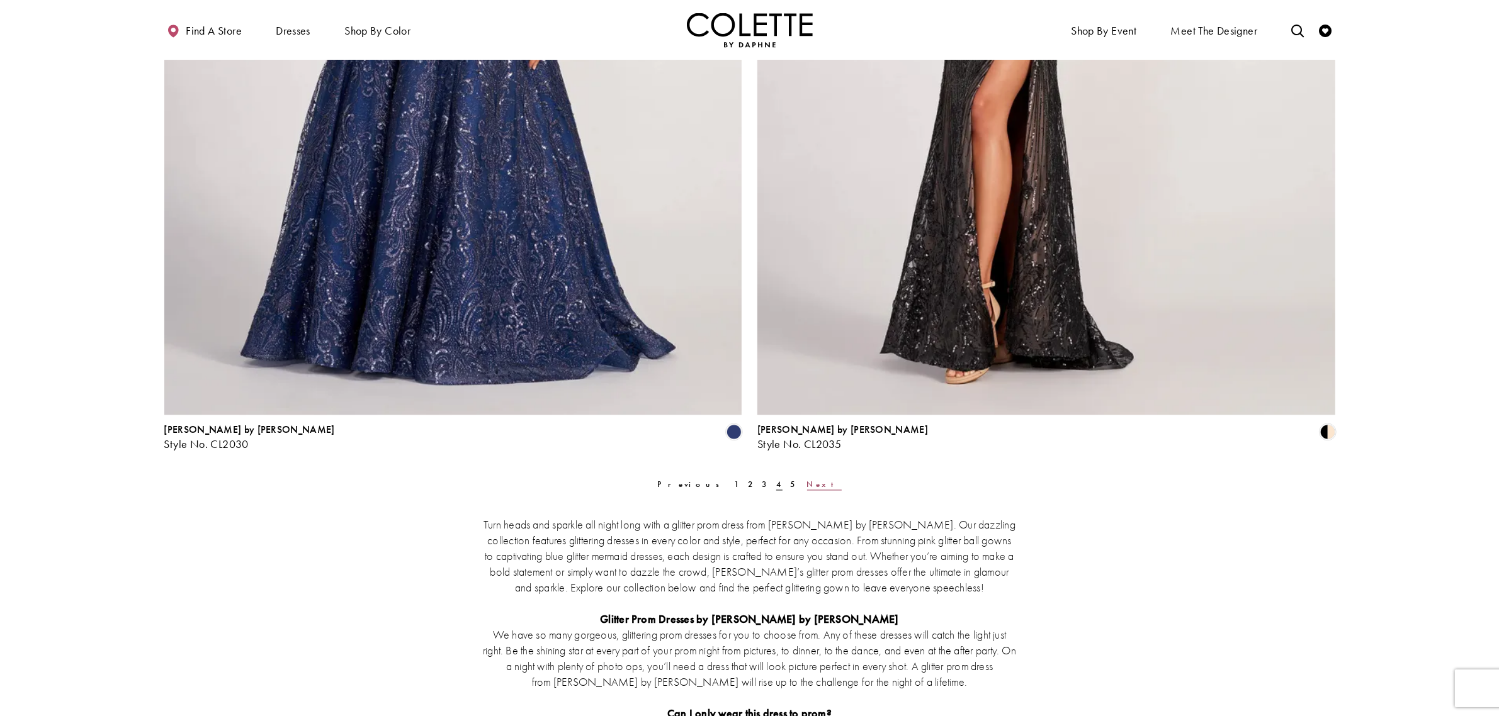
click at [807, 486] on span "Next" at bounding box center [824, 484] width 35 height 11
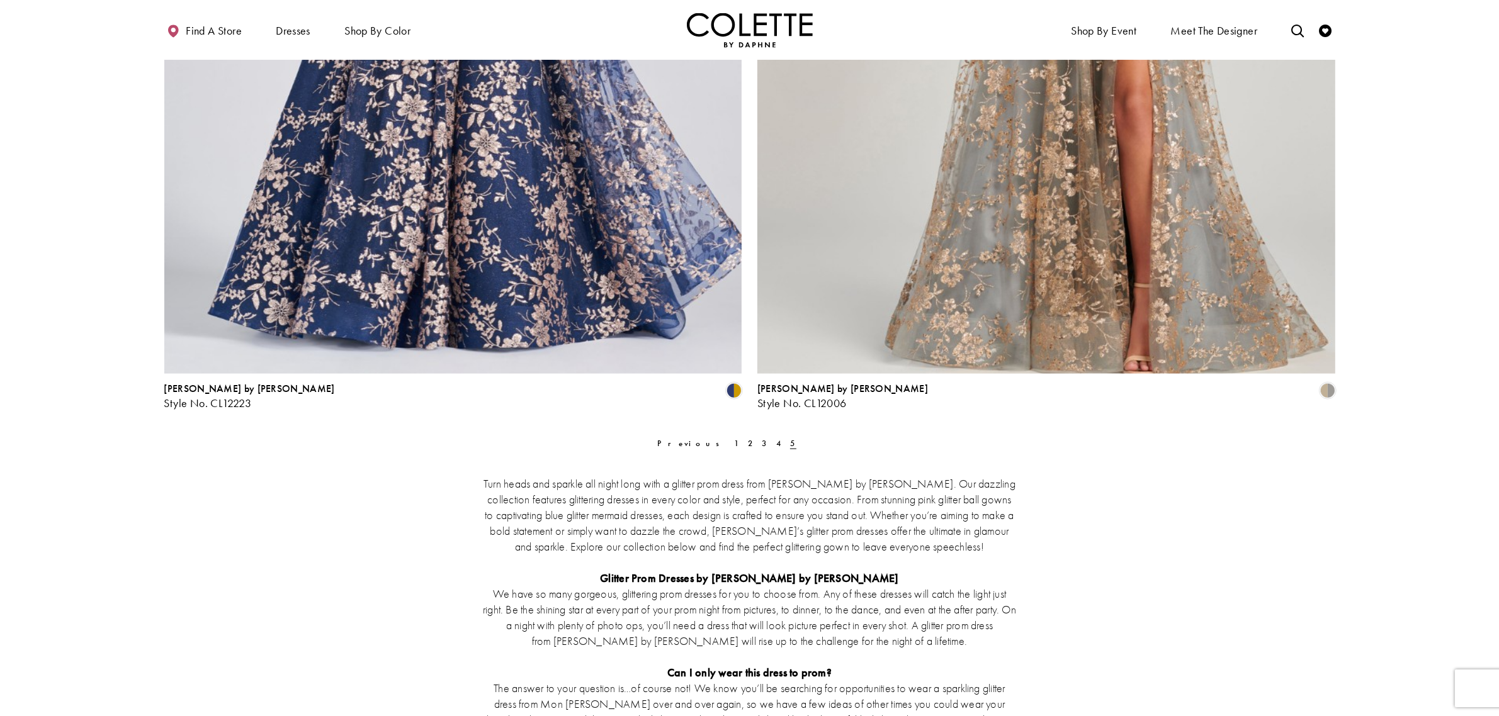
scroll to position [1956, 0]
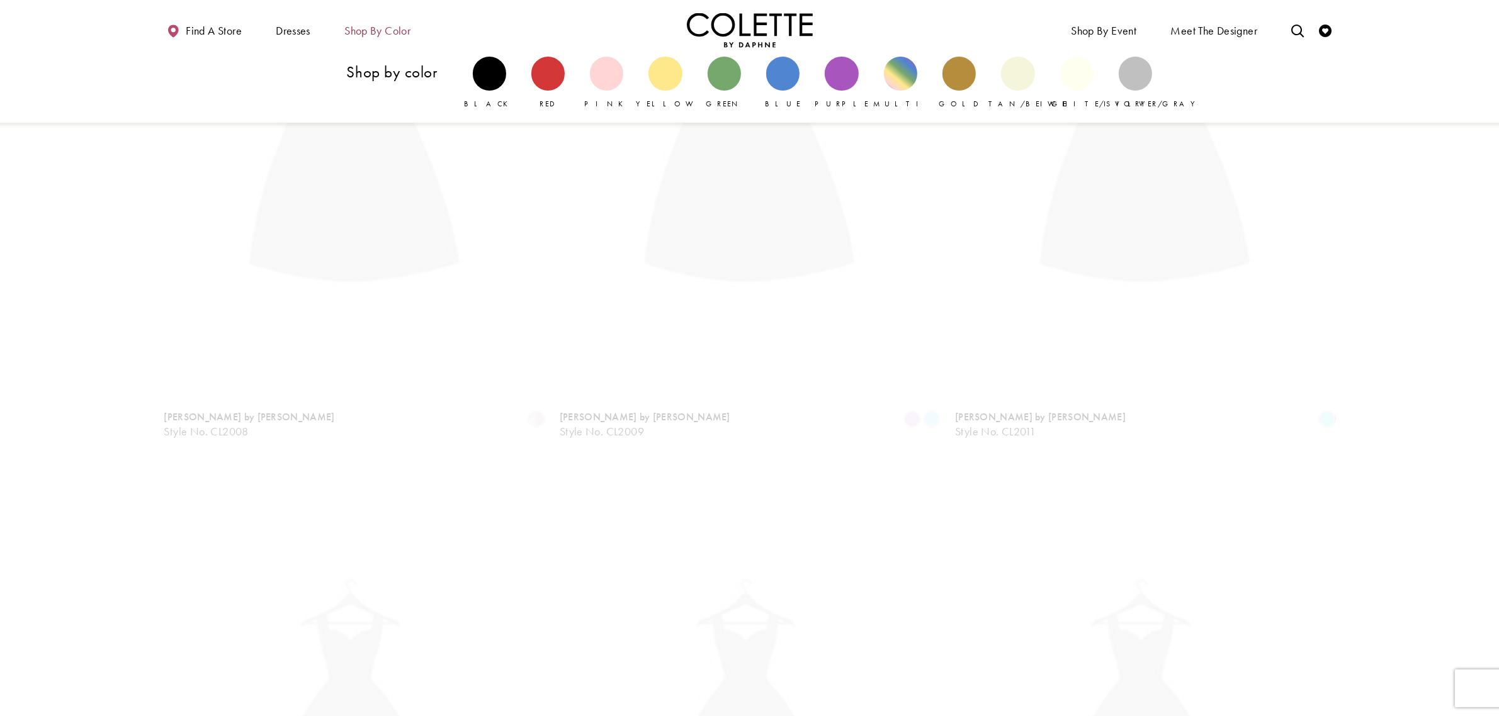
scroll to position [67, 0]
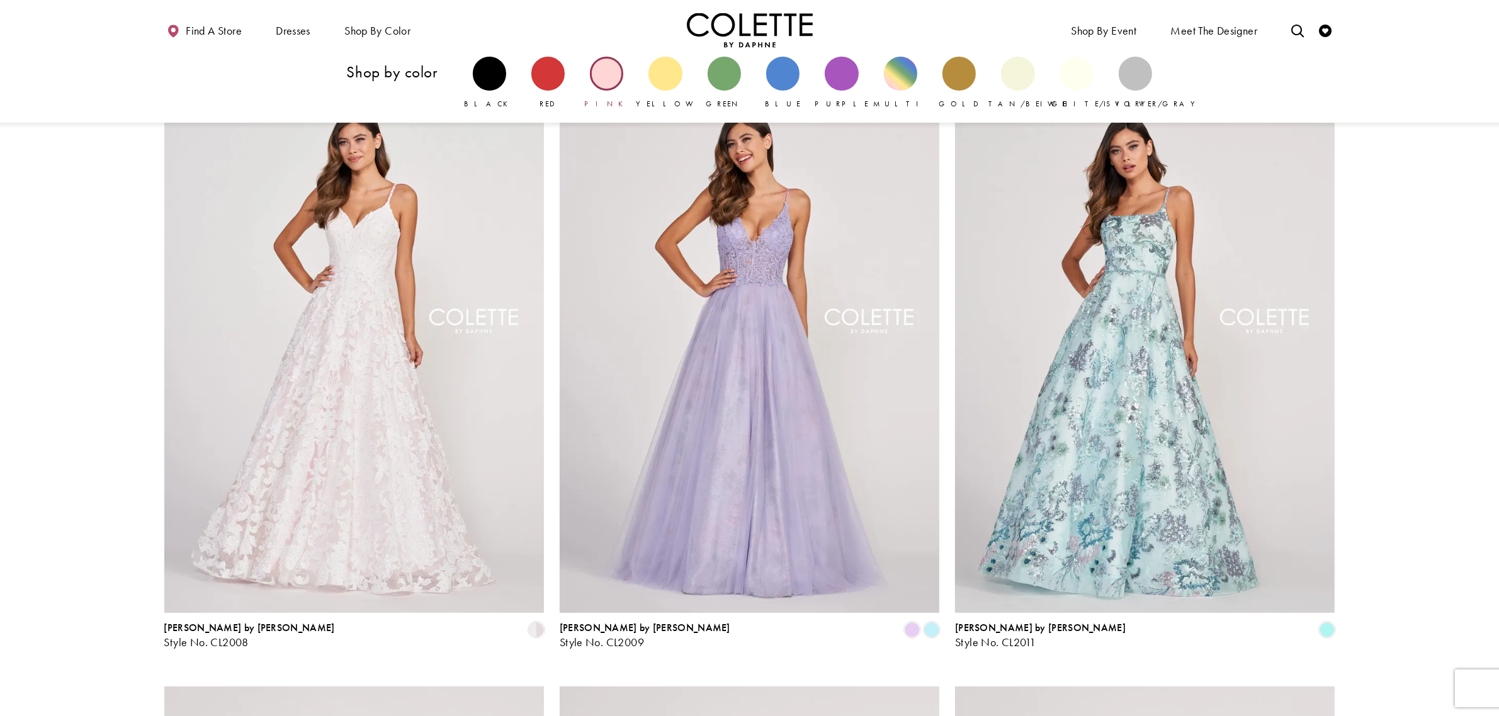
click at [609, 77] on div "Primary block" at bounding box center [606, 73] width 33 height 33
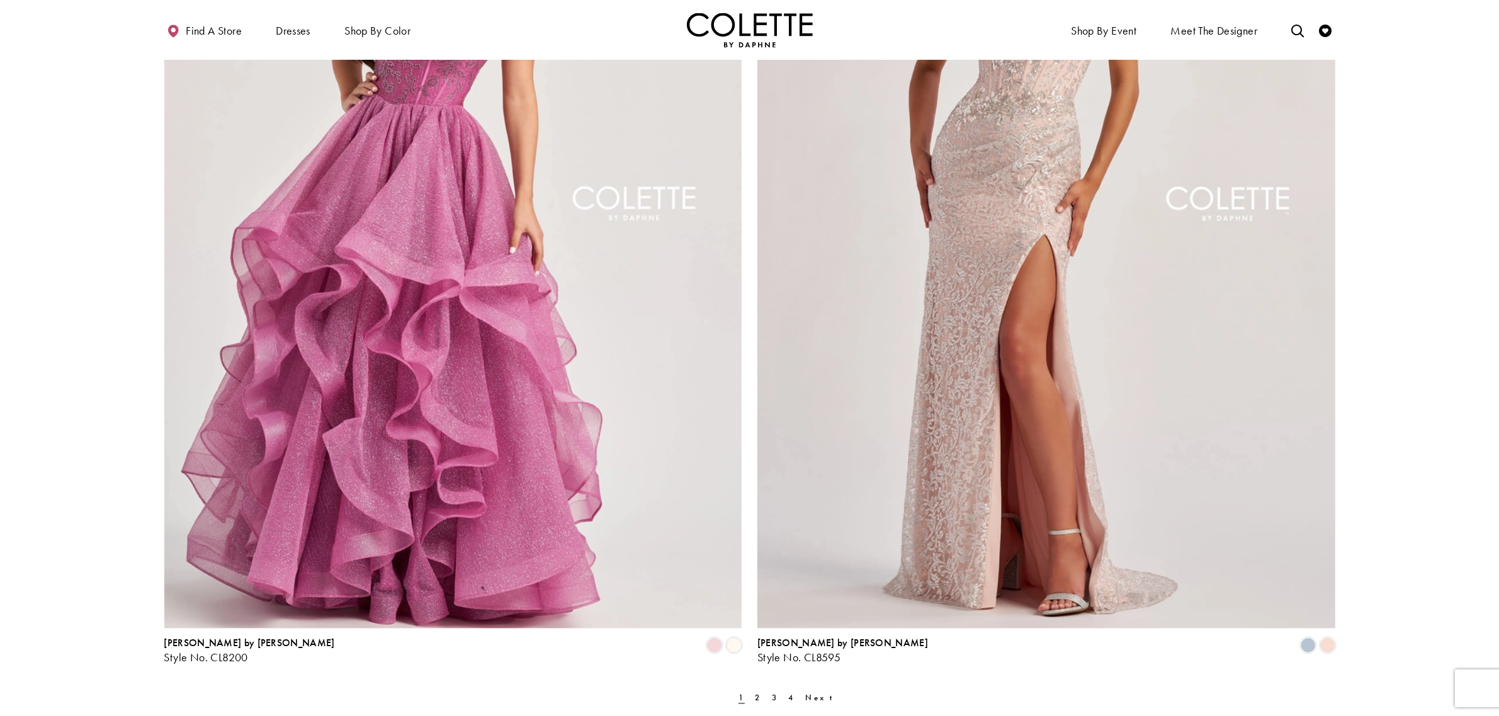
scroll to position [2990, 0]
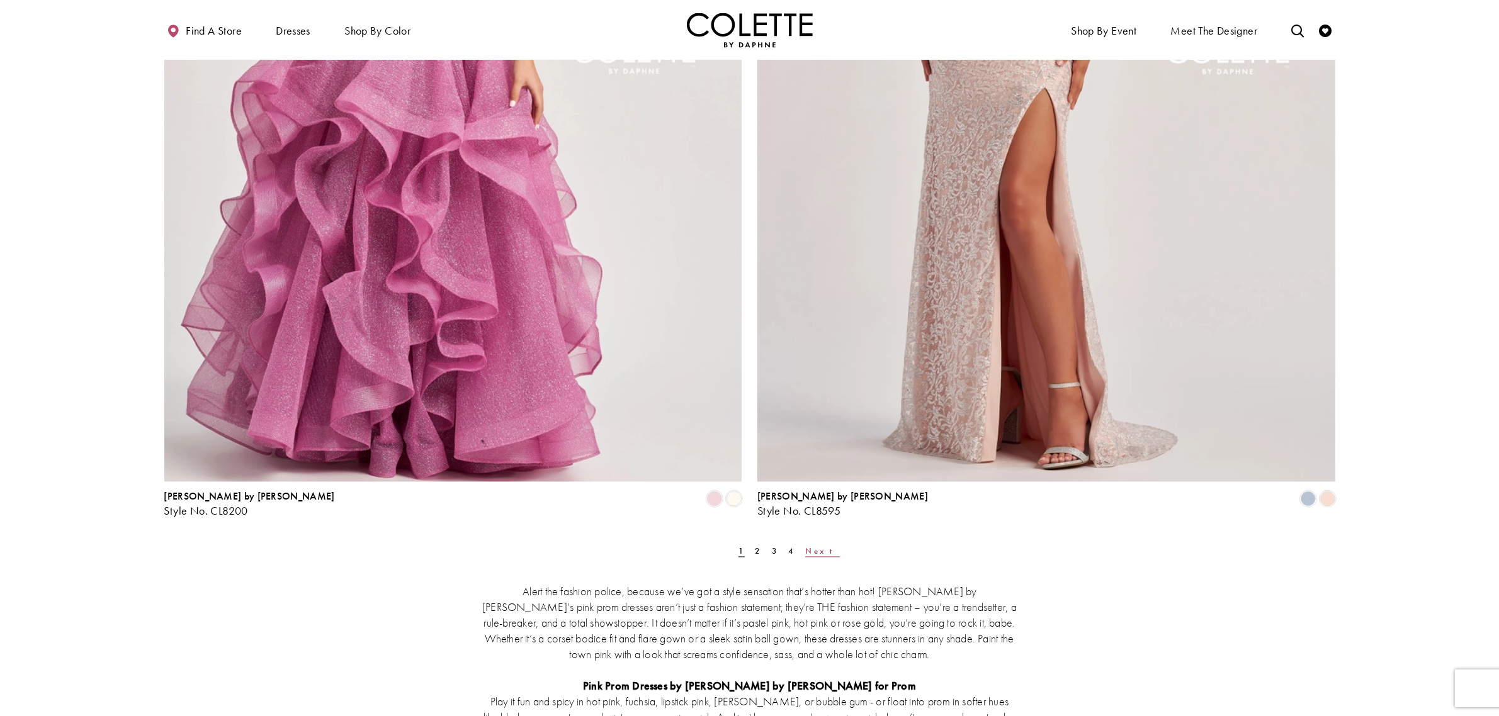
click at [805, 549] on span "Next" at bounding box center [822, 551] width 35 height 11
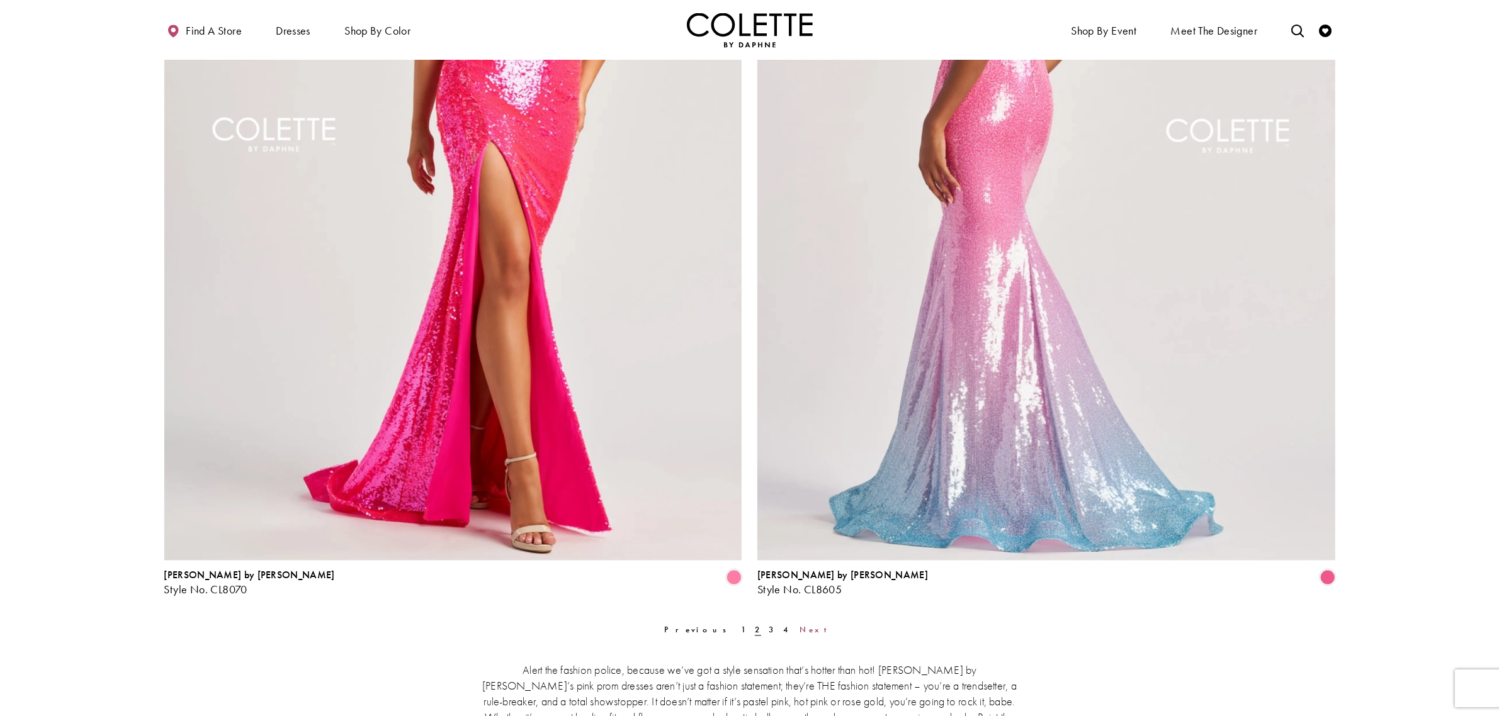
scroll to position [3057, 0]
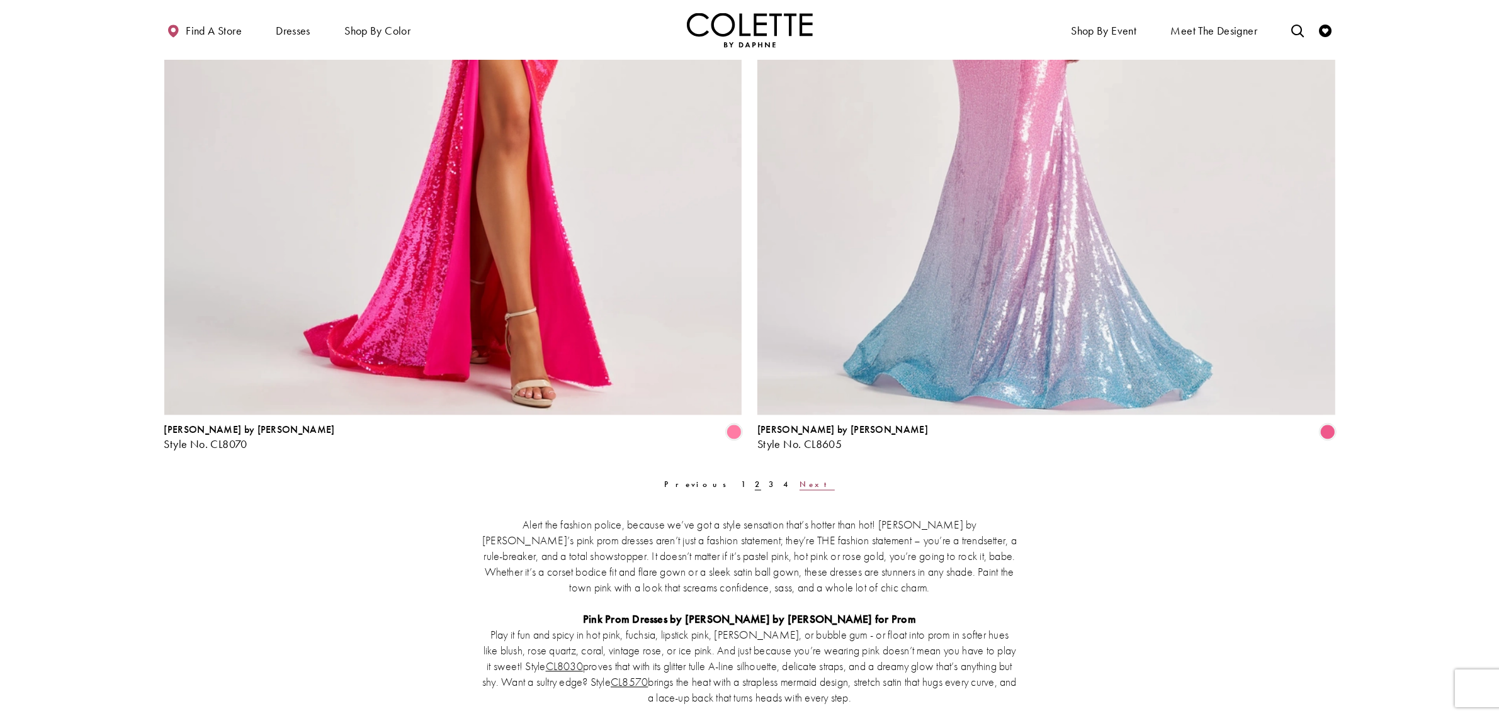
click at [799, 482] on span "Next" at bounding box center [816, 484] width 35 height 11
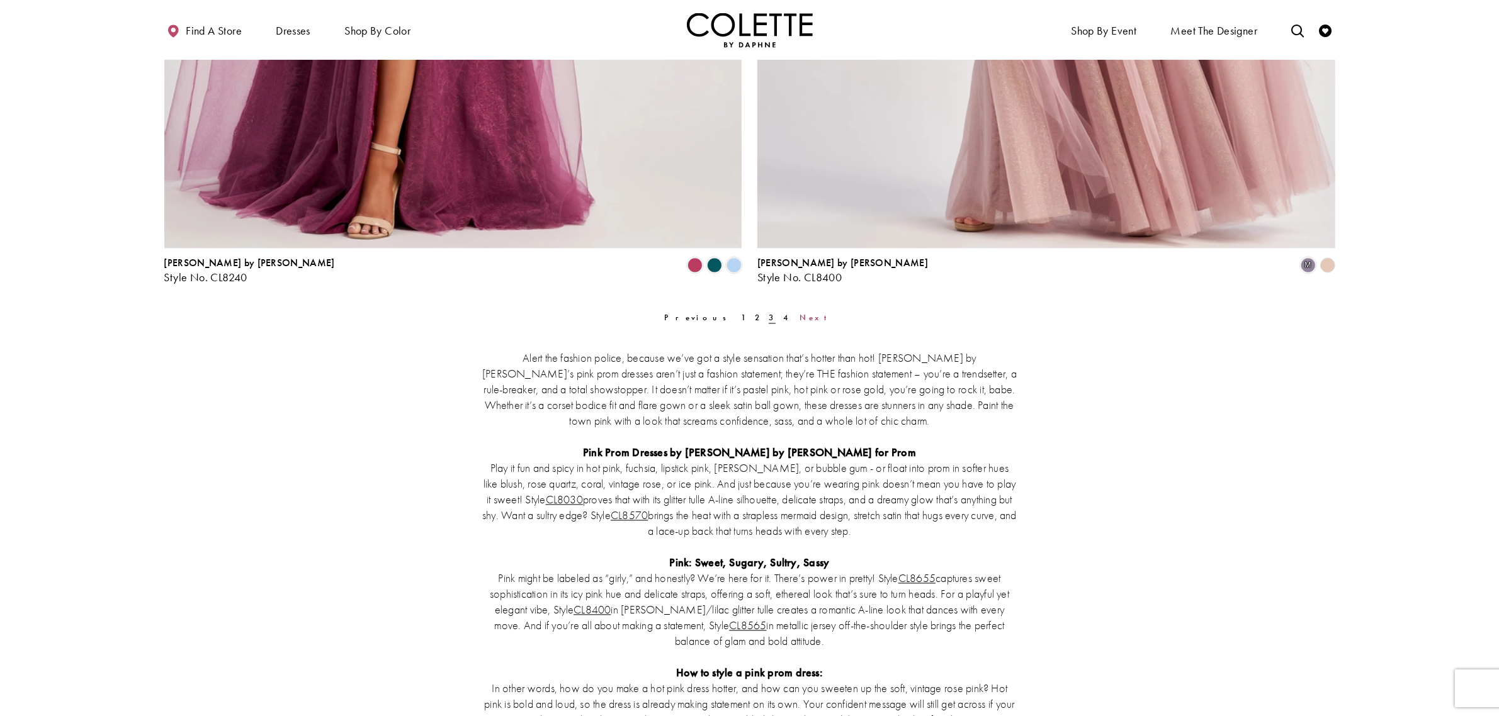
scroll to position [3293, 0]
